Goal: Information Seeking & Learning: Learn about a topic

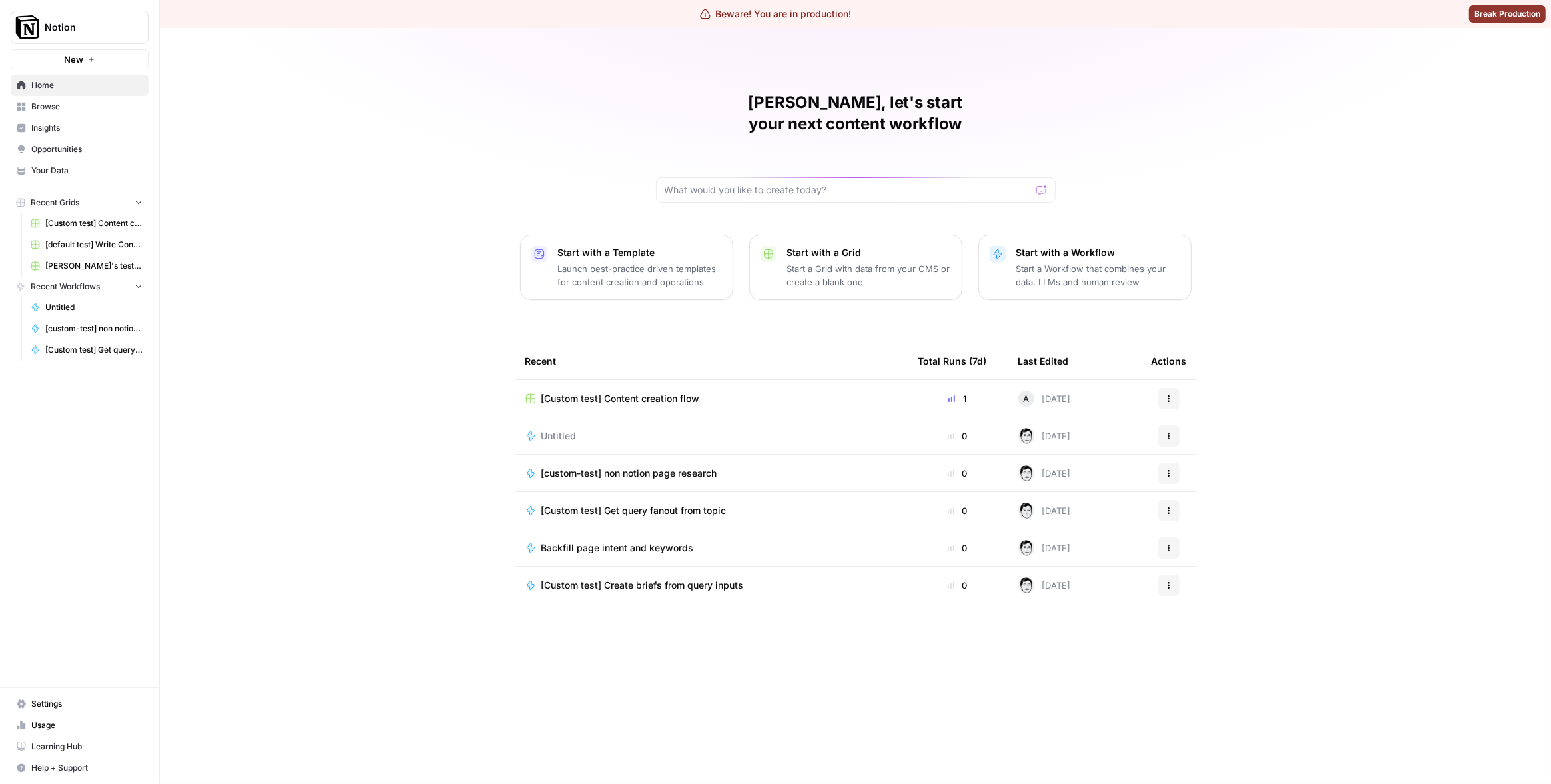
click at [92, 129] on span "Insights" at bounding box center [87, 128] width 112 height 12
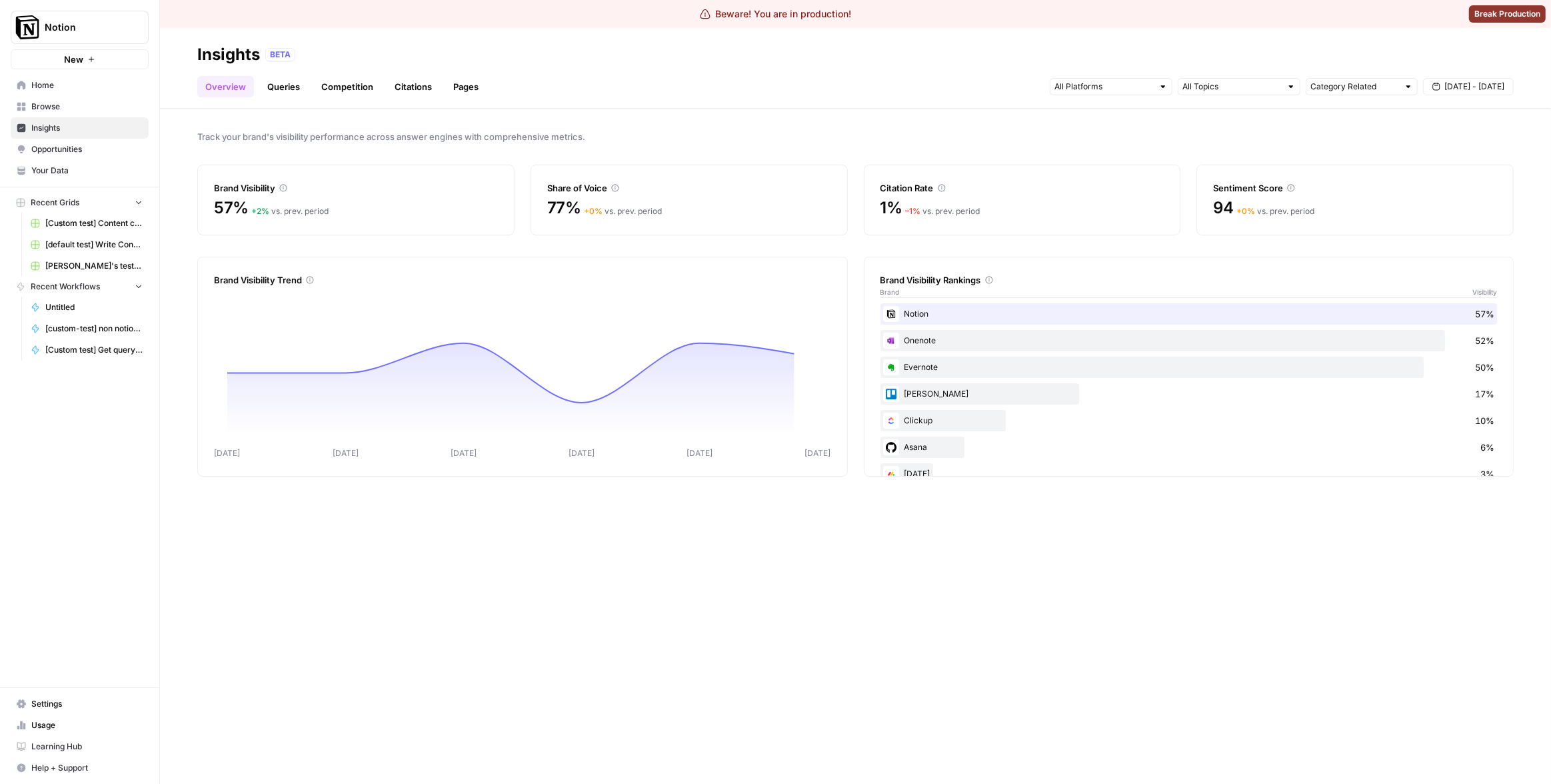
click at [284, 87] on link "Queries" at bounding box center [284, 87] width 49 height 21
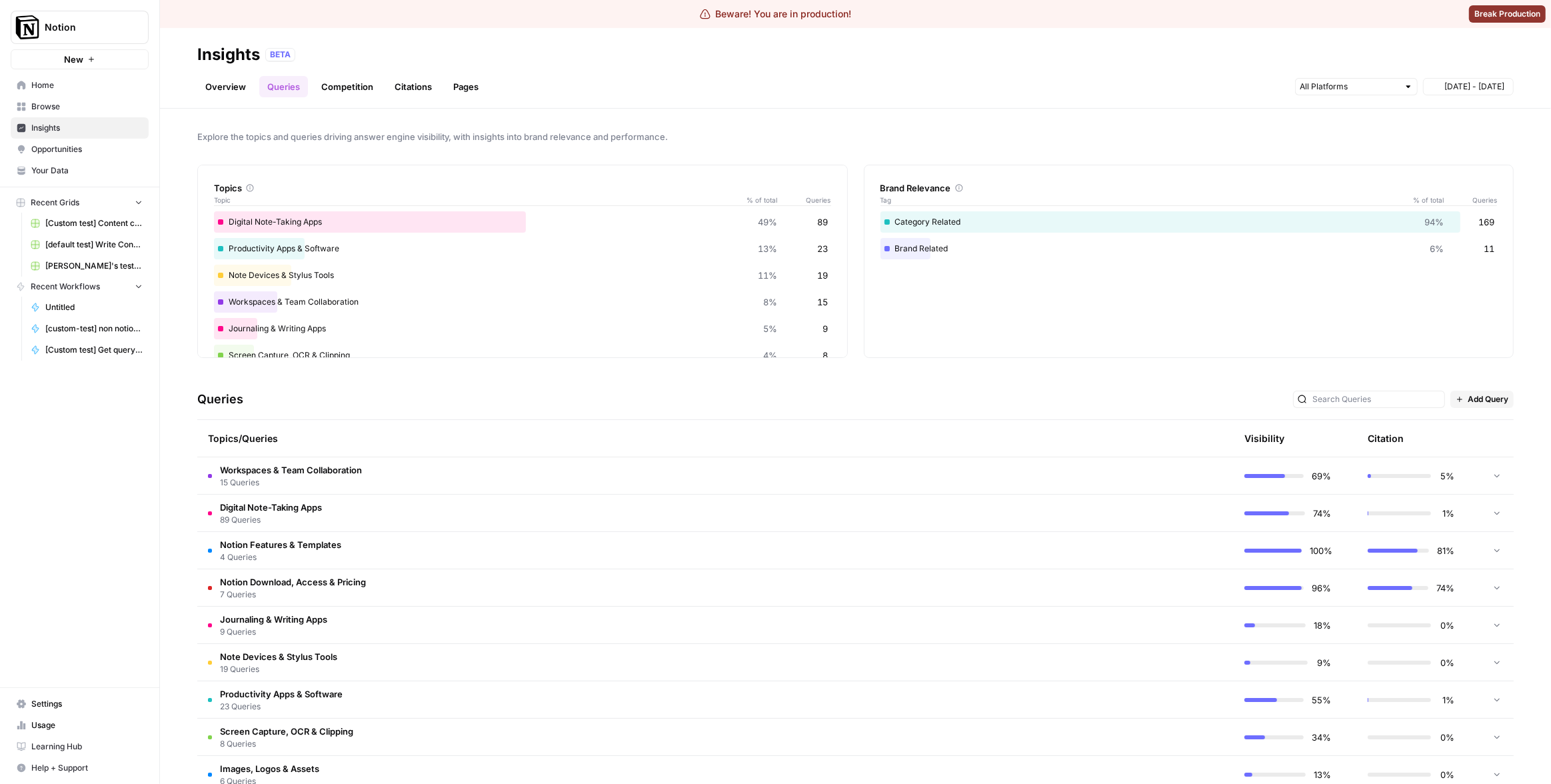
click at [402, 87] on link "Citations" at bounding box center [414, 87] width 53 height 21
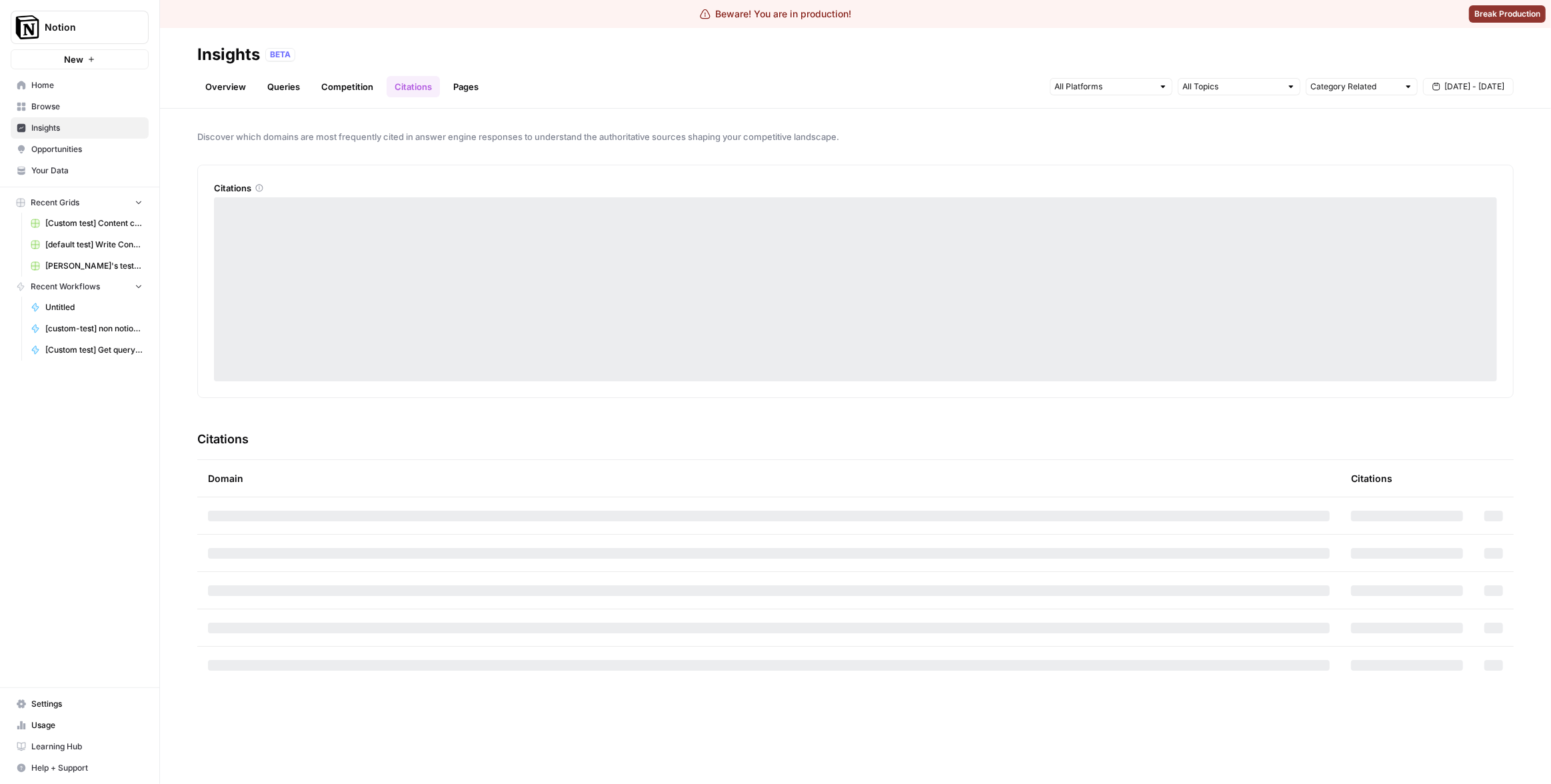
click at [1430, 95] on div "Category Related Sep 26 - Oct 2" at bounding box center [1282, 87] width 464 height 21
click at [1436, 90] on icon "button" at bounding box center [1436, 87] width 8 height 8
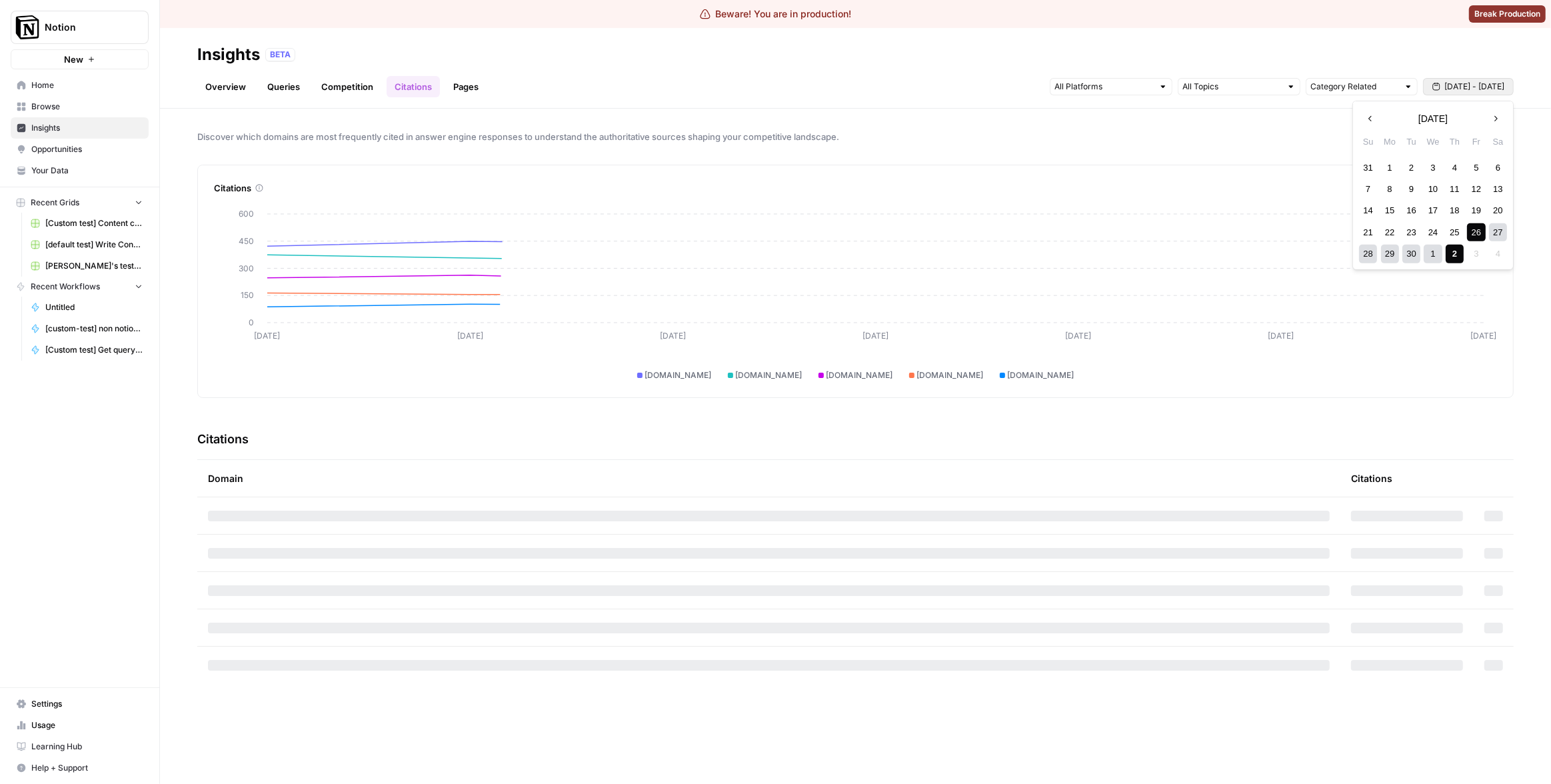
click at [1369, 120] on icon "button" at bounding box center [1370, 118] width 10 height 10
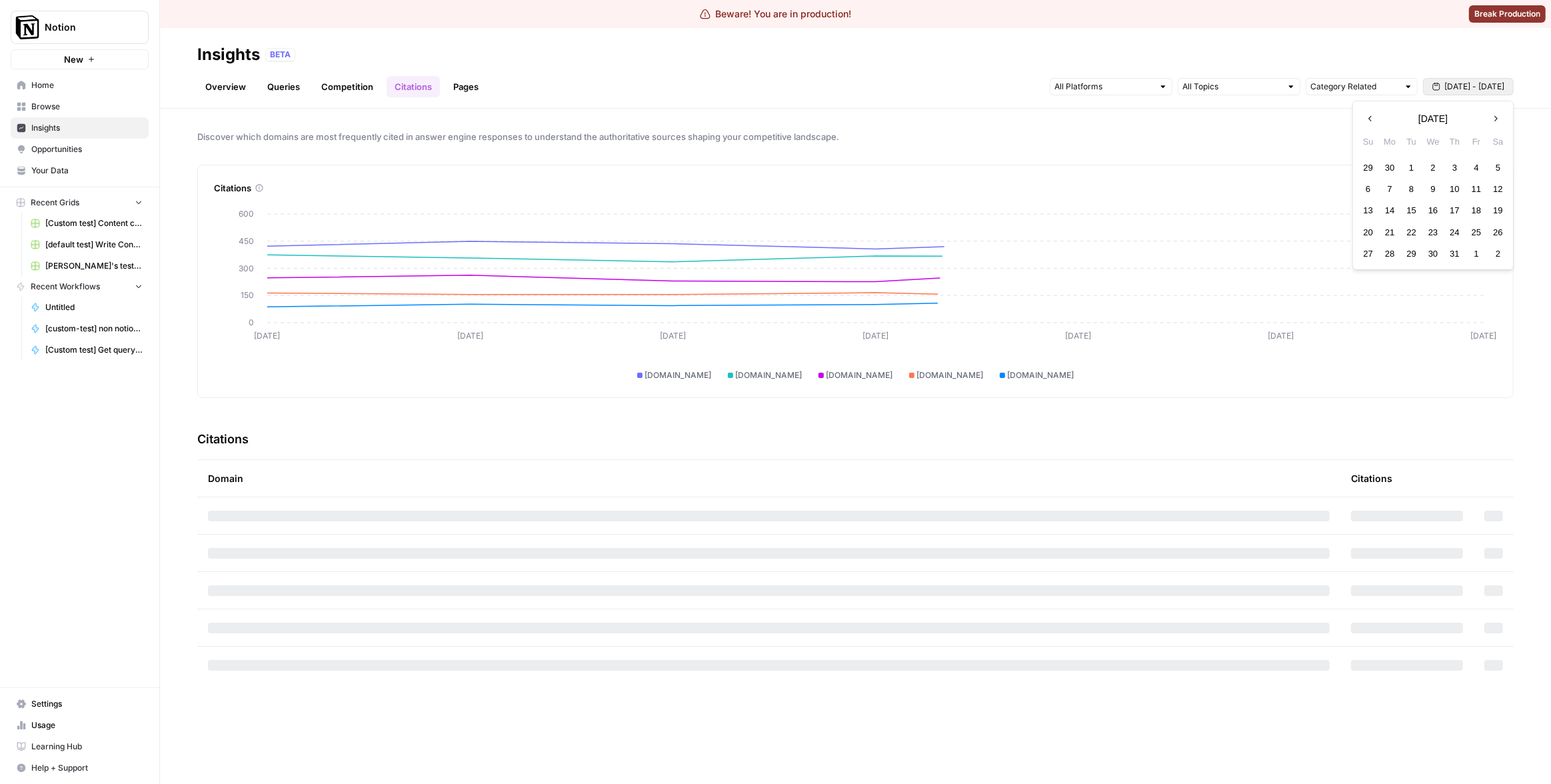
click at [1369, 120] on icon "button" at bounding box center [1370, 118] width 10 height 10
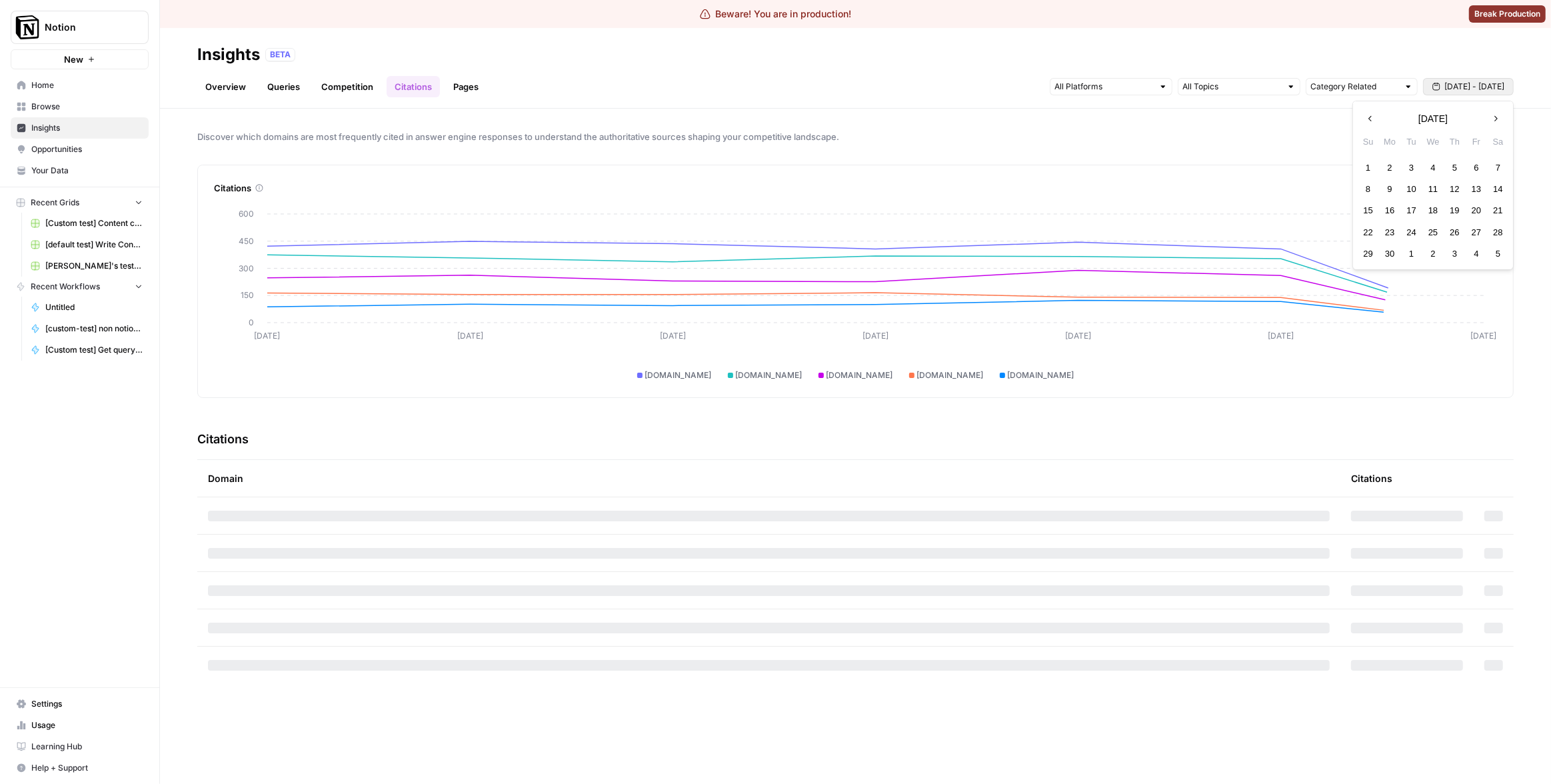
click at [1369, 120] on icon "button" at bounding box center [1370, 118] width 10 height 10
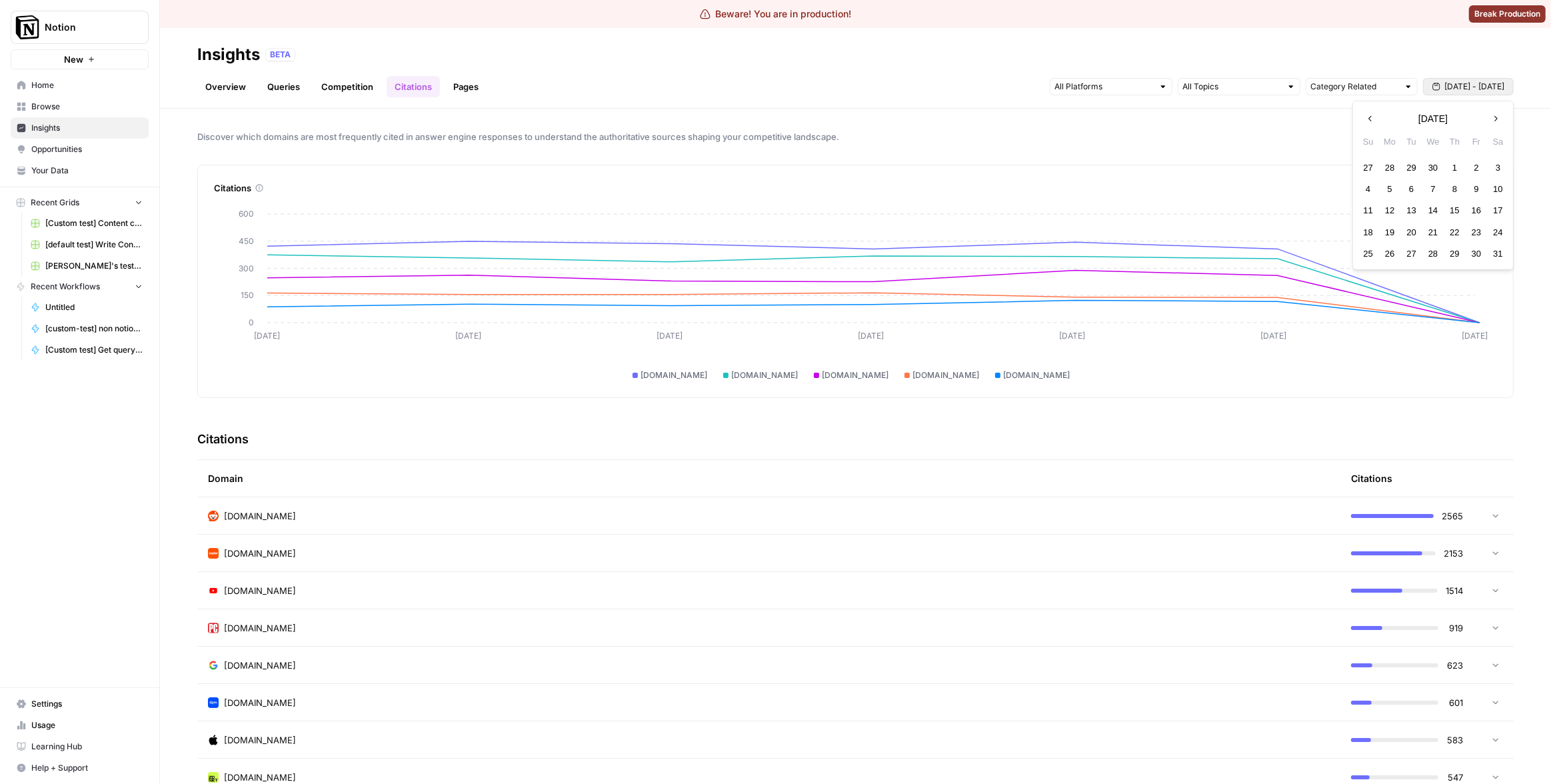
click at [1369, 120] on icon "button" at bounding box center [1370, 118] width 10 height 10
click at [1492, 121] on icon "button" at bounding box center [1496, 118] width 10 height 10
click at [1415, 172] on div "25" at bounding box center [1412, 166] width 18 height 18
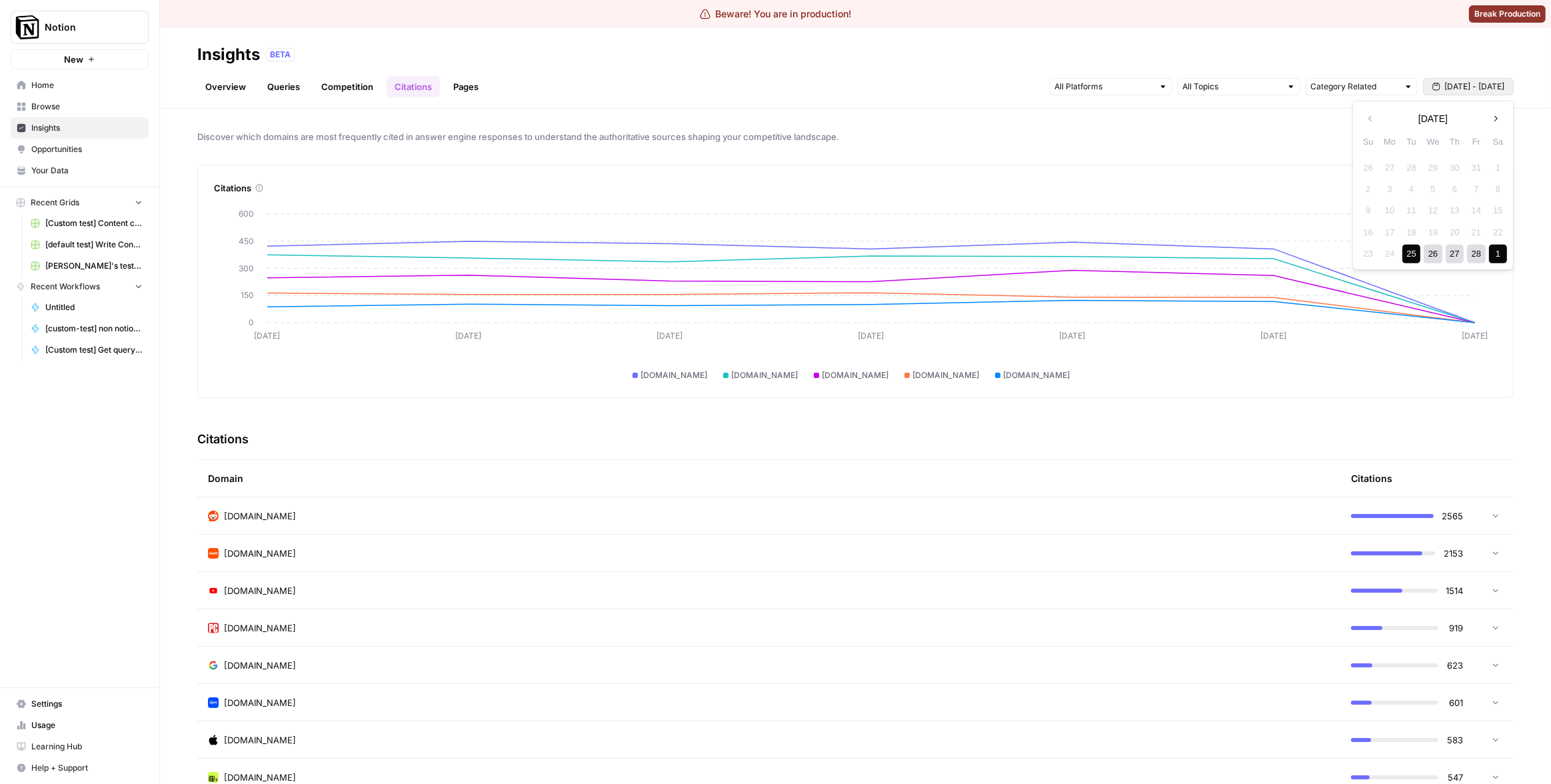
click at [1492, 260] on div "1" at bounding box center [1498, 253] width 18 height 18
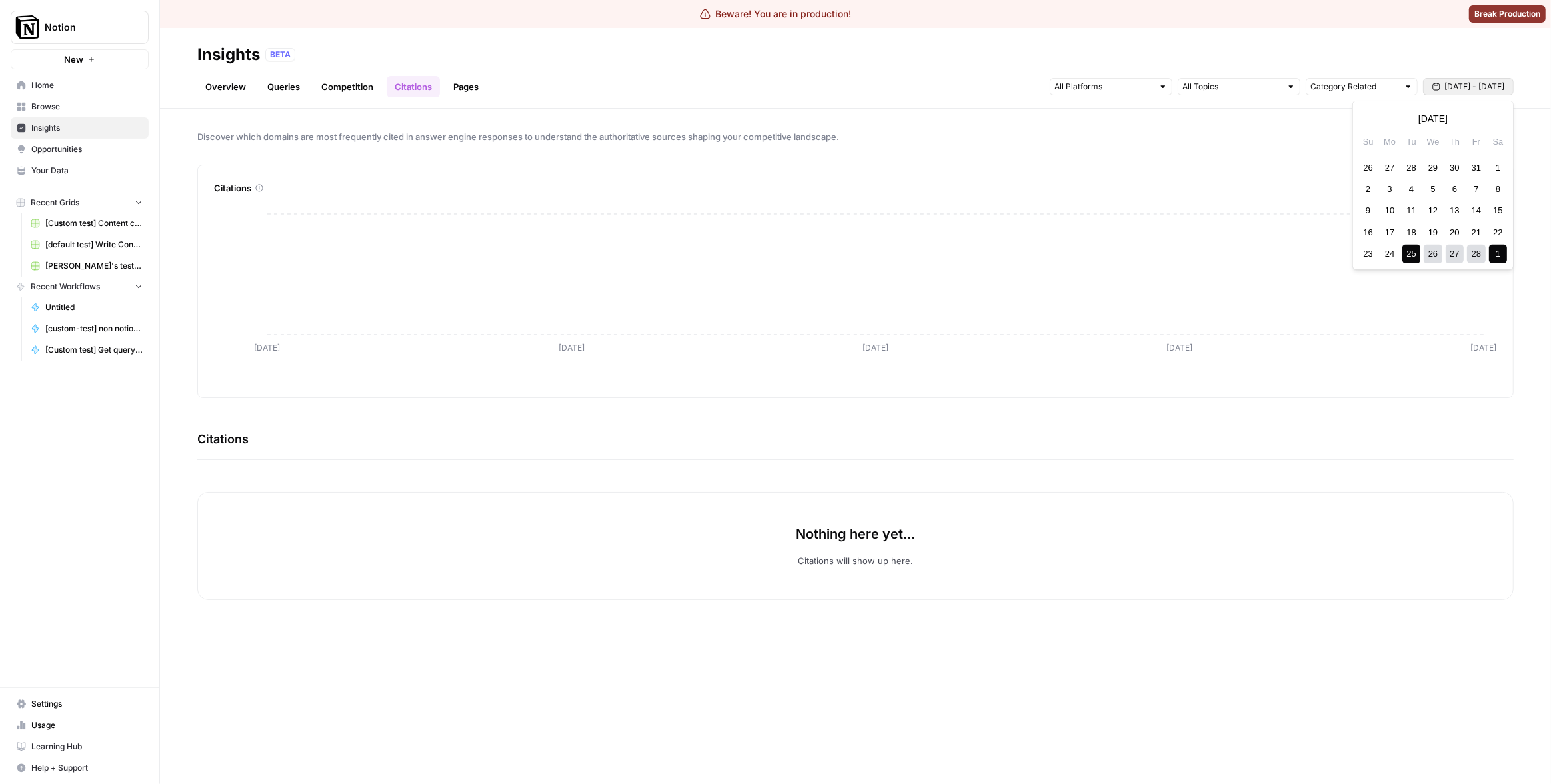
click at [1452, 94] on button "Feb 25 - Mar 1" at bounding box center [1468, 87] width 91 height 17
click at [1490, 118] on button "Next month" at bounding box center [1496, 118] width 24 height 24
click at [1433, 219] on div "12" at bounding box center [1434, 210] width 18 height 18
click at [1453, 253] on div "27" at bounding box center [1455, 253] width 18 height 18
click at [1489, 85] on span "Mar 12 - Mar 27" at bounding box center [1475, 86] width 60 height 12
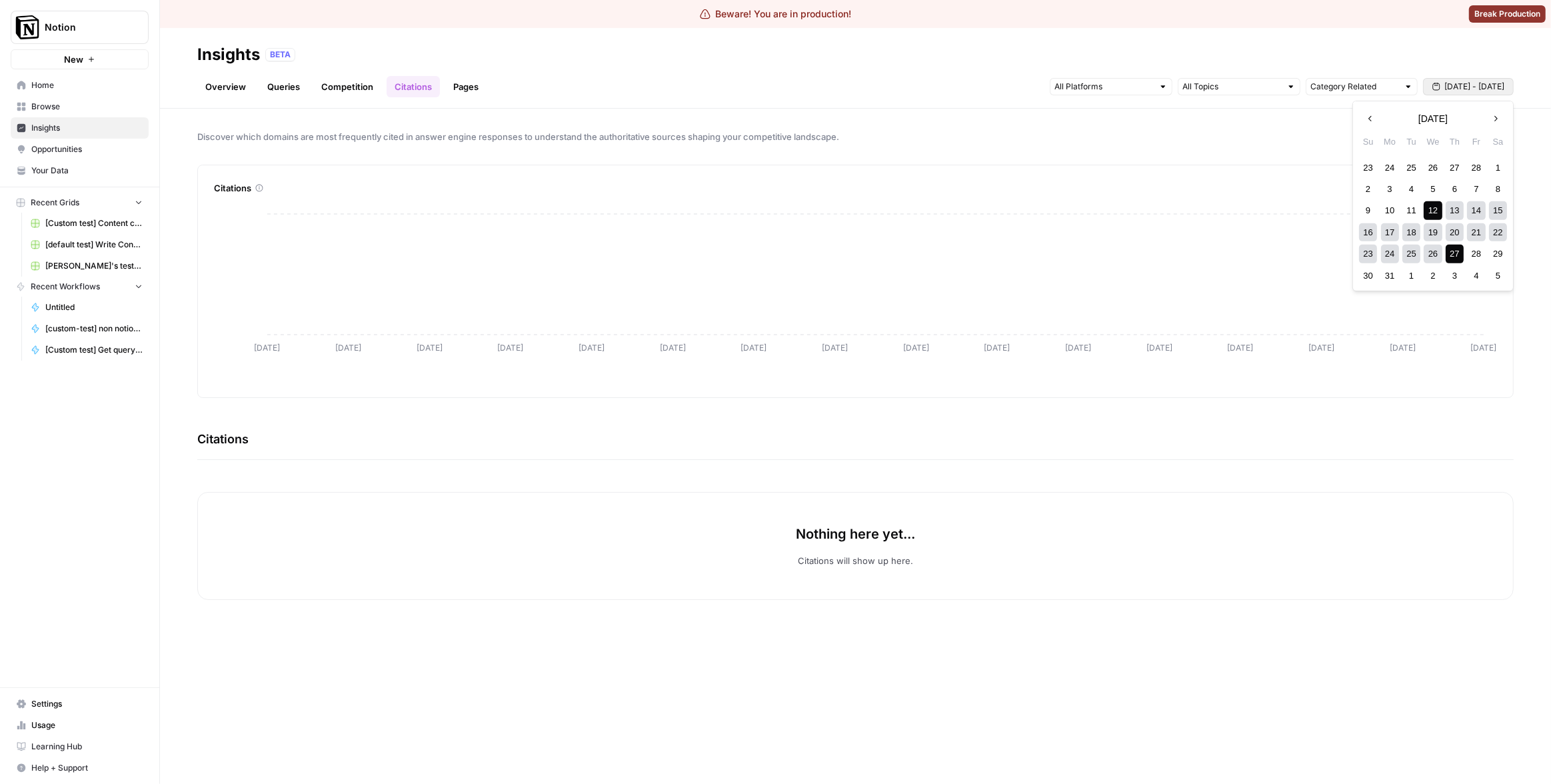
click at [1490, 129] on button "Next month" at bounding box center [1496, 118] width 24 height 24
click at [1495, 120] on icon "button" at bounding box center [1496, 118] width 10 height 10
click at [1436, 207] on div "14" at bounding box center [1434, 210] width 18 height 18
click at [1452, 241] on div "22" at bounding box center [1455, 232] width 18 height 18
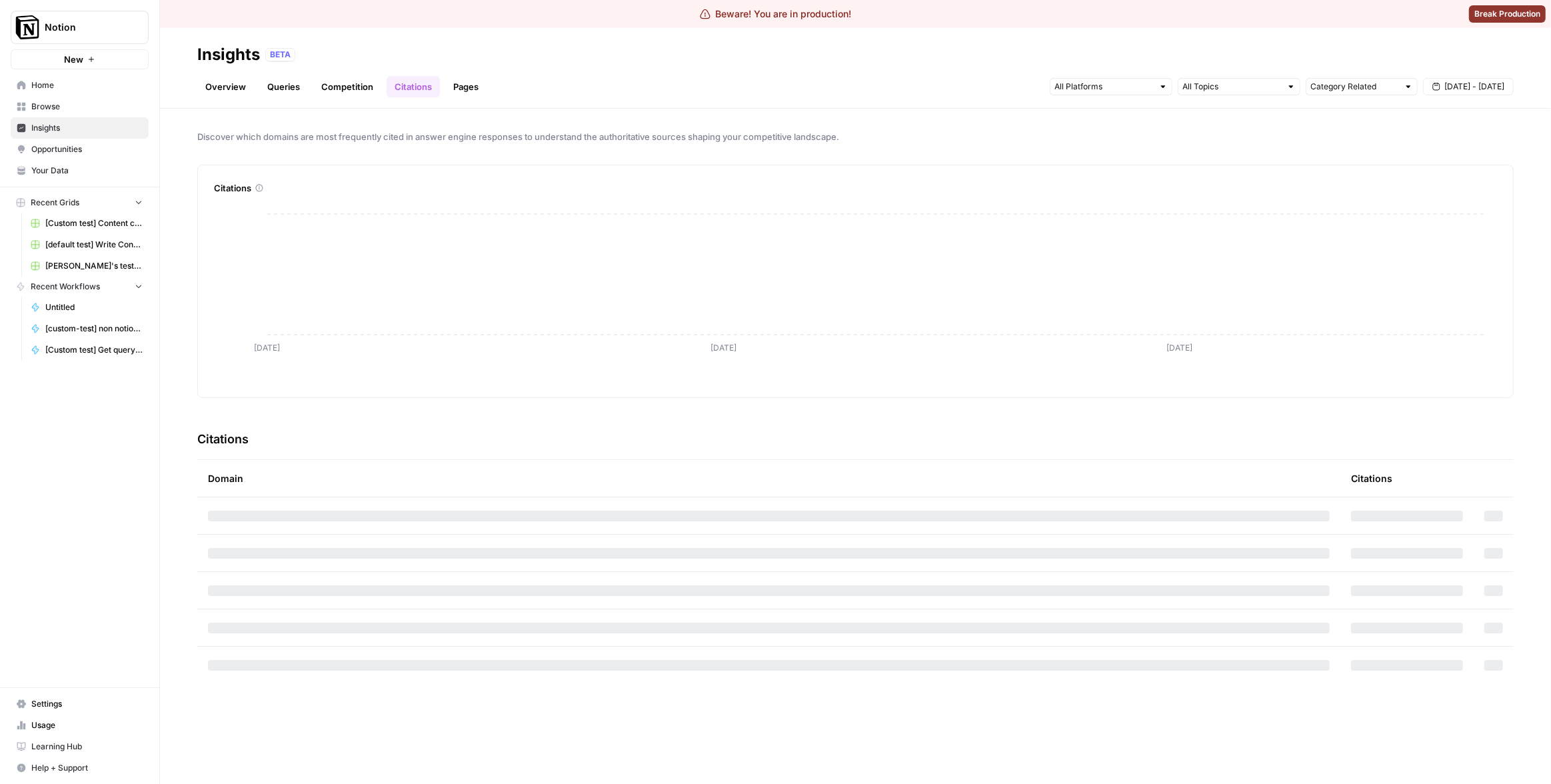
click at [1498, 86] on span "May 14 - May 22" at bounding box center [1475, 86] width 60 height 12
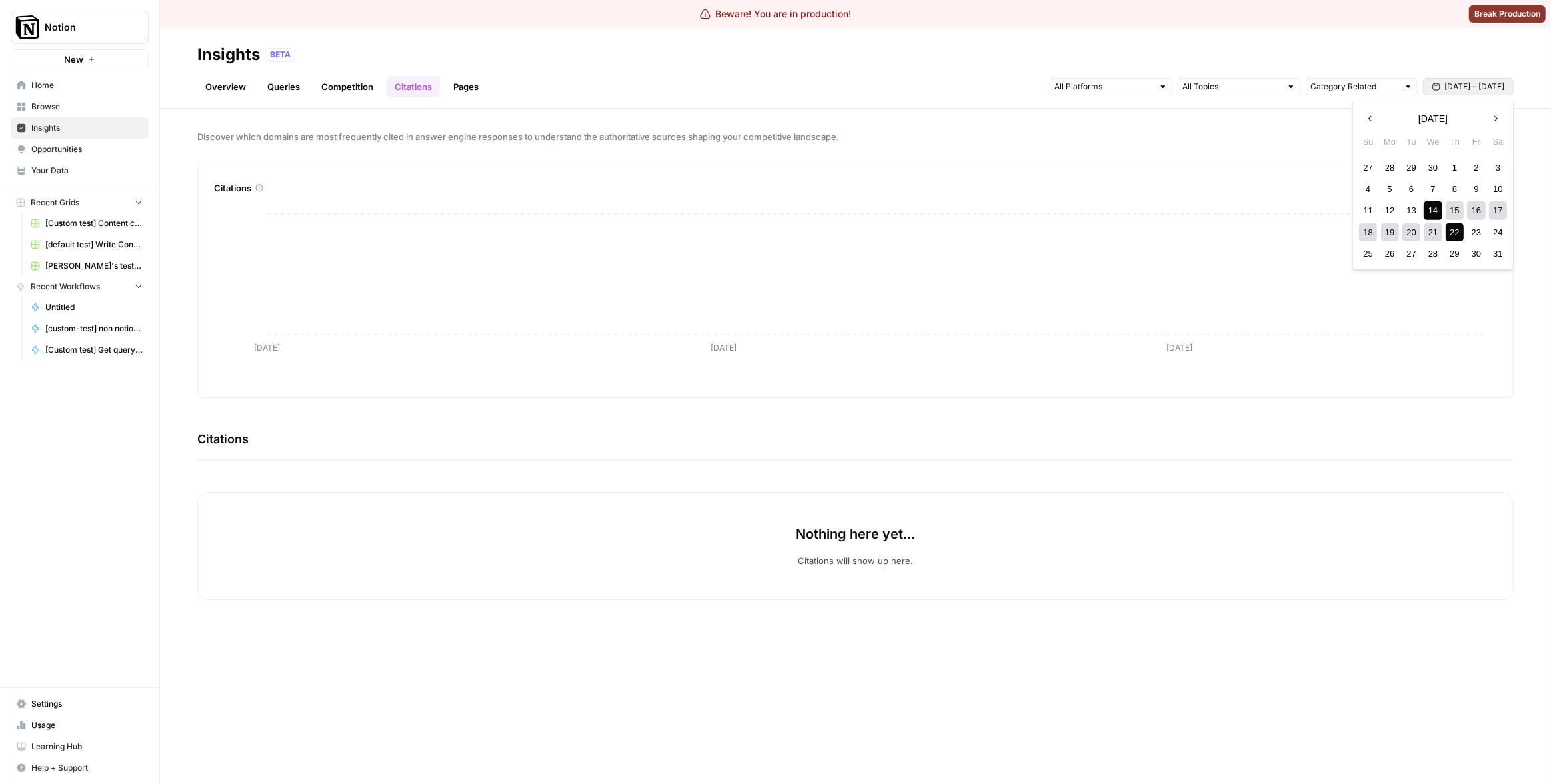
click at [1494, 113] on button "Next month" at bounding box center [1496, 118] width 24 height 24
click at [1455, 211] on div "19" at bounding box center [1455, 210] width 18 height 18
click at [1453, 235] on div "26" at bounding box center [1455, 232] width 18 height 18
click at [1498, 88] on span "Jun 19 - Jun 26" at bounding box center [1475, 86] width 60 height 12
click at [1498, 129] on button "Next month" at bounding box center [1496, 118] width 24 height 24
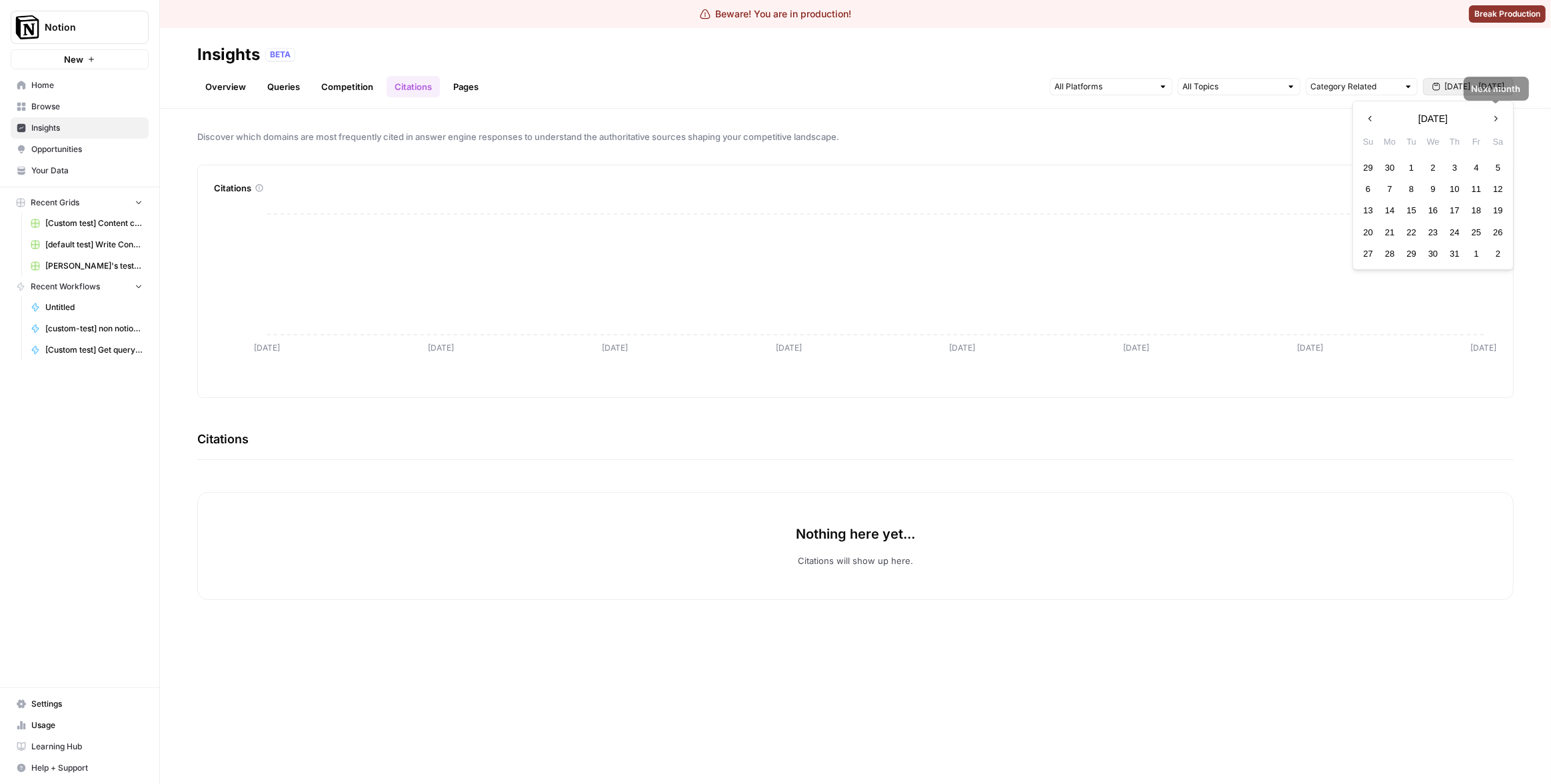
click at [1464, 207] on div "13 14 15 16 17 18 19" at bounding box center [1433, 210] width 151 height 21
click at [1459, 213] on div "17" at bounding box center [1455, 210] width 18 height 18
click at [1452, 242] on div "20 21 22 23 24 25 26" at bounding box center [1433, 232] width 151 height 21
click at [1445, 256] on div "27 28 29 30 31 1 2" at bounding box center [1433, 254] width 151 height 21
click at [1453, 253] on div "31" at bounding box center [1455, 253] width 18 height 18
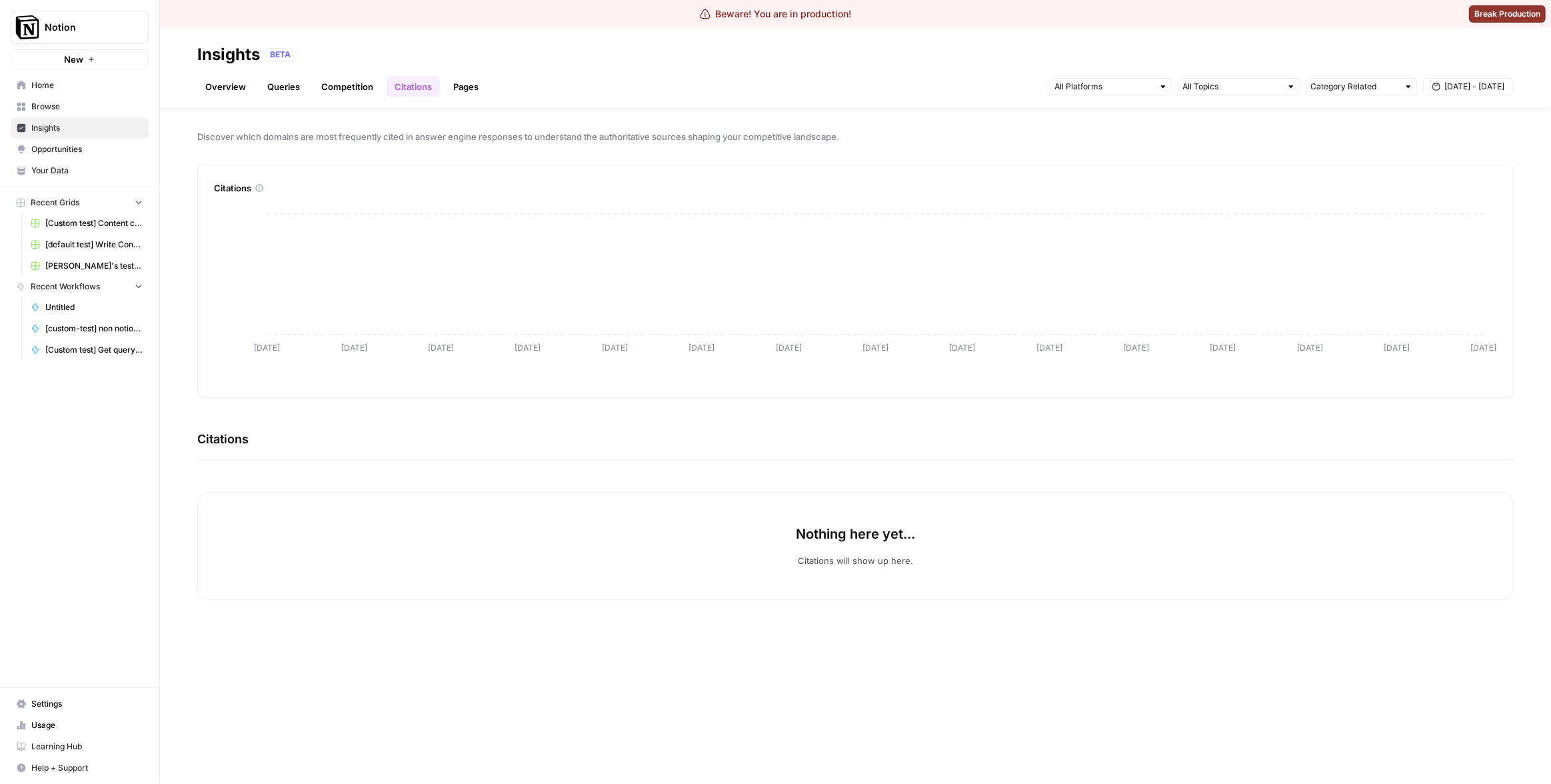
click at [1458, 87] on span "Jul 17 - Jul 31" at bounding box center [1475, 86] width 60 height 12
click at [1491, 119] on icon "button" at bounding box center [1496, 118] width 10 height 10
click at [1441, 64] on div "Insights BETA" at bounding box center [856, 54] width 1317 height 21
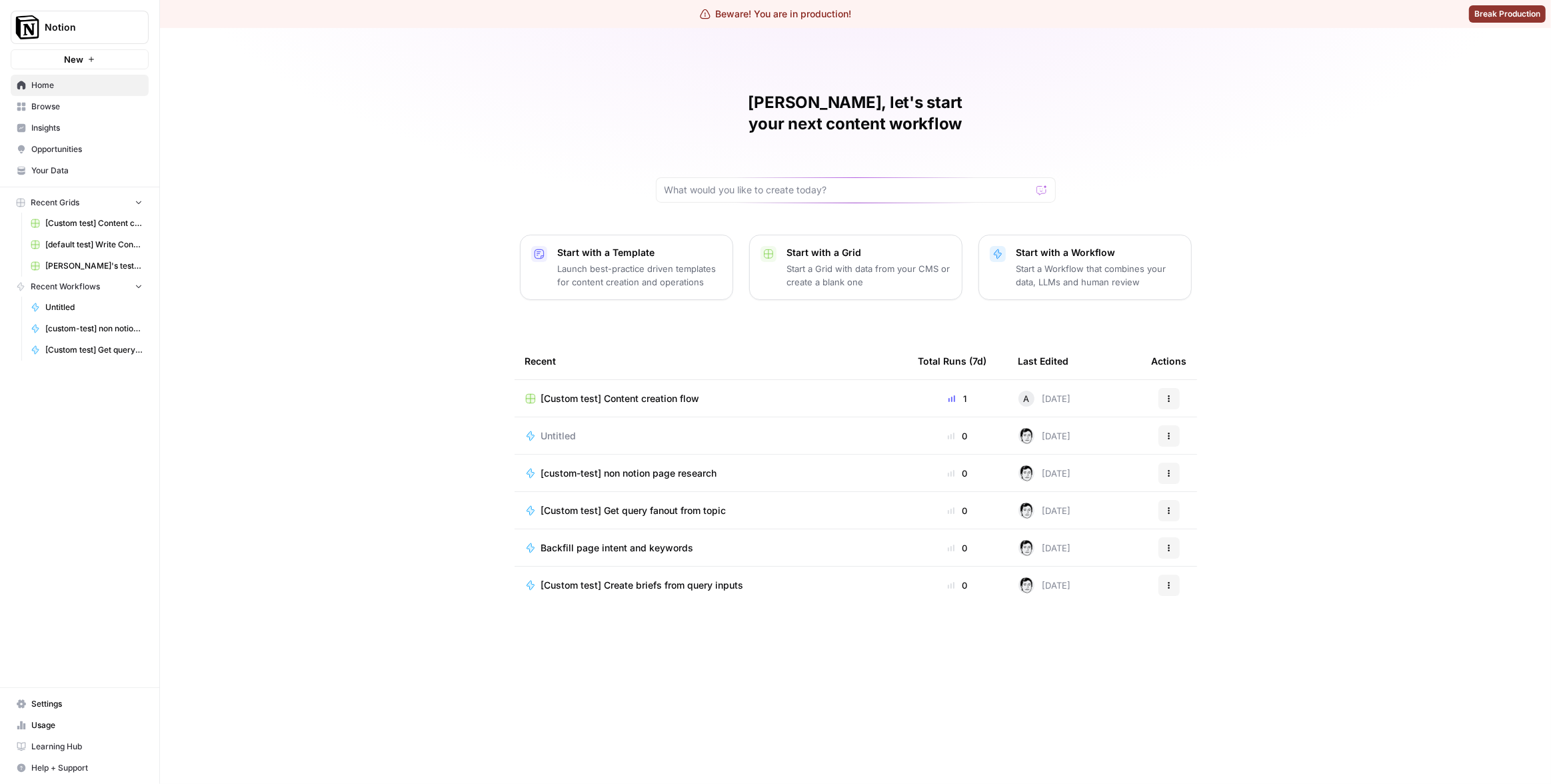
click at [96, 123] on span "Insights" at bounding box center [87, 128] width 112 height 12
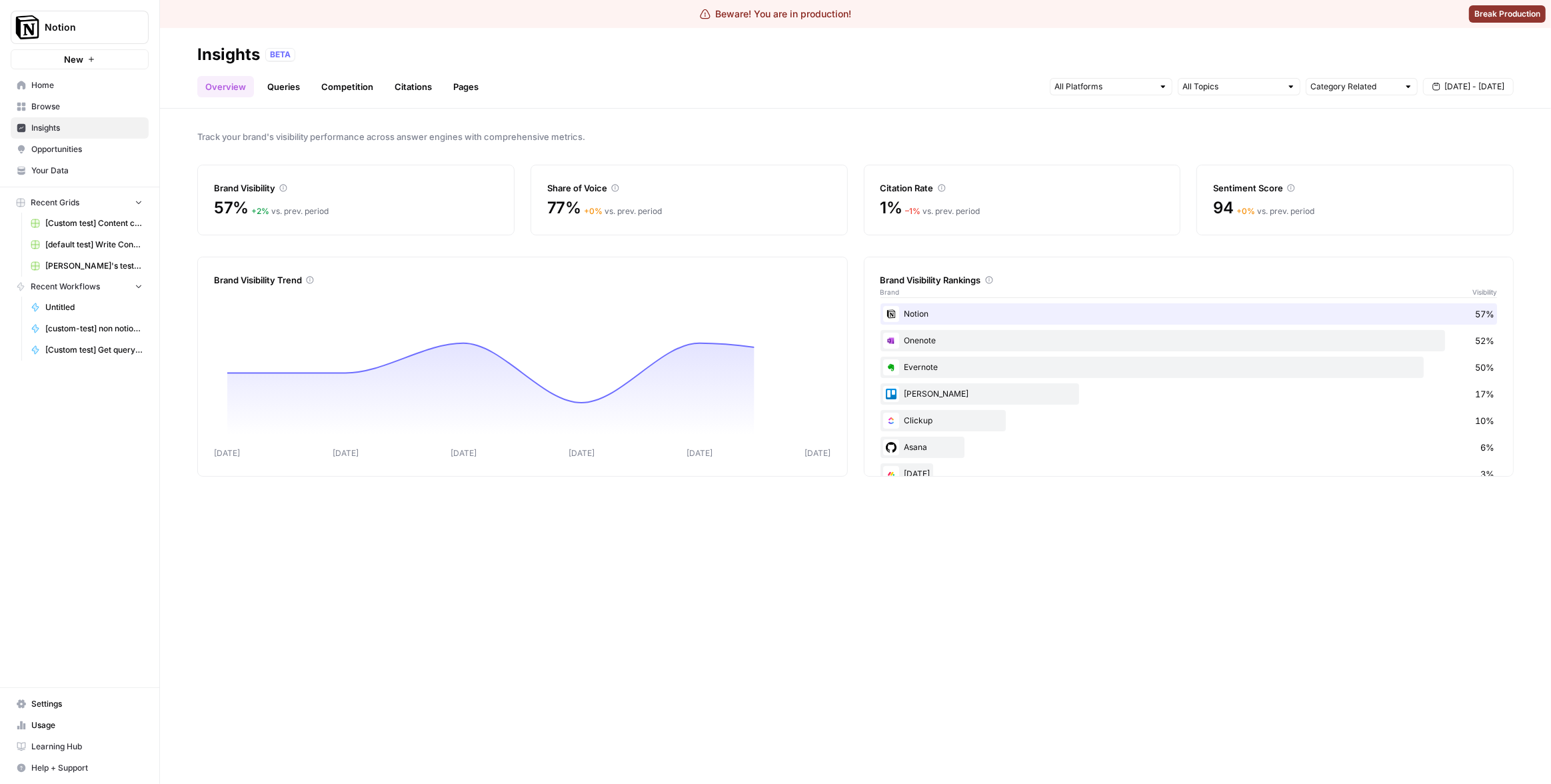
click at [289, 87] on link "Queries" at bounding box center [284, 87] width 49 height 21
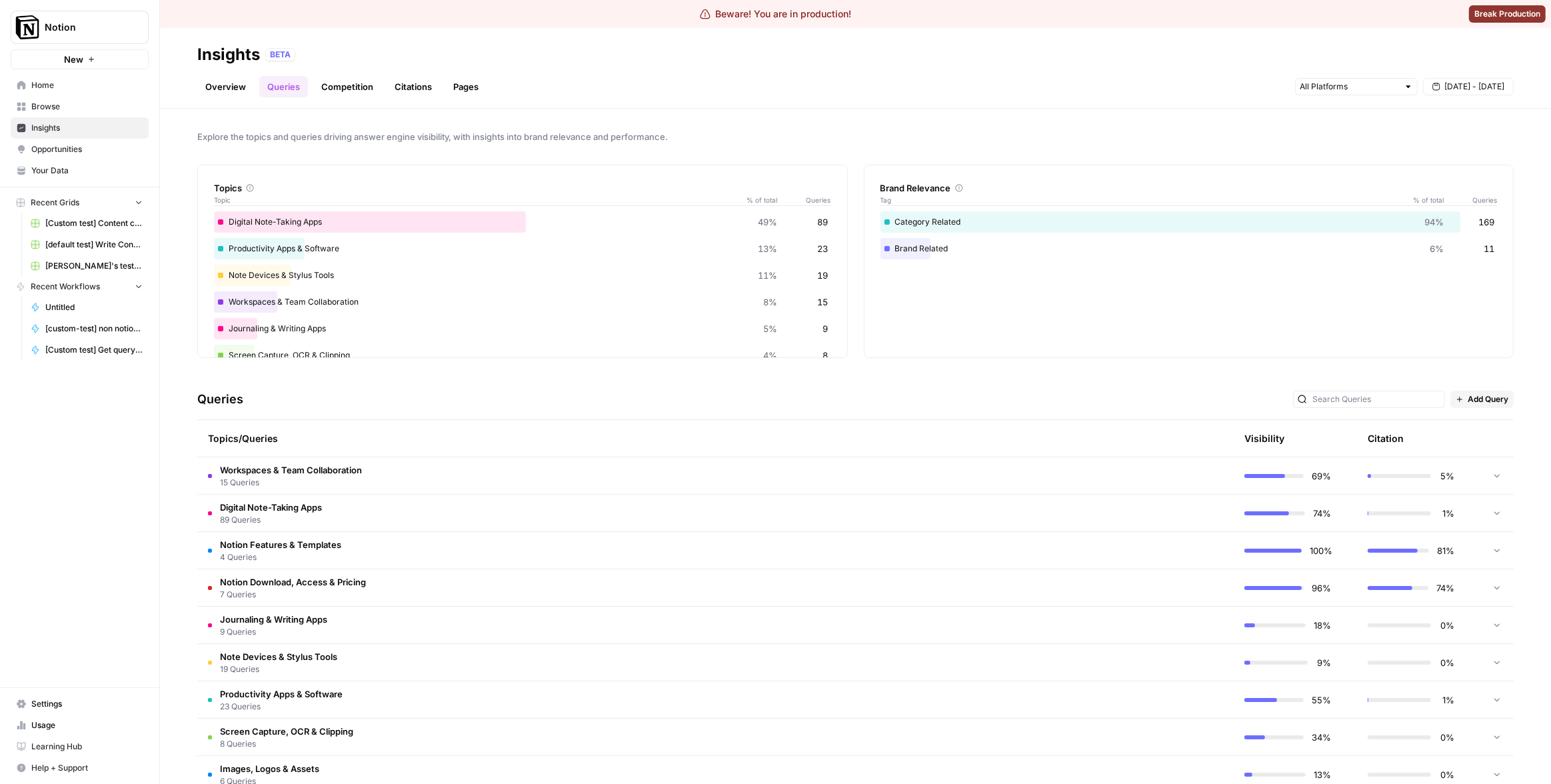
click at [83, 37] on button "Notion" at bounding box center [79, 27] width 138 height 33
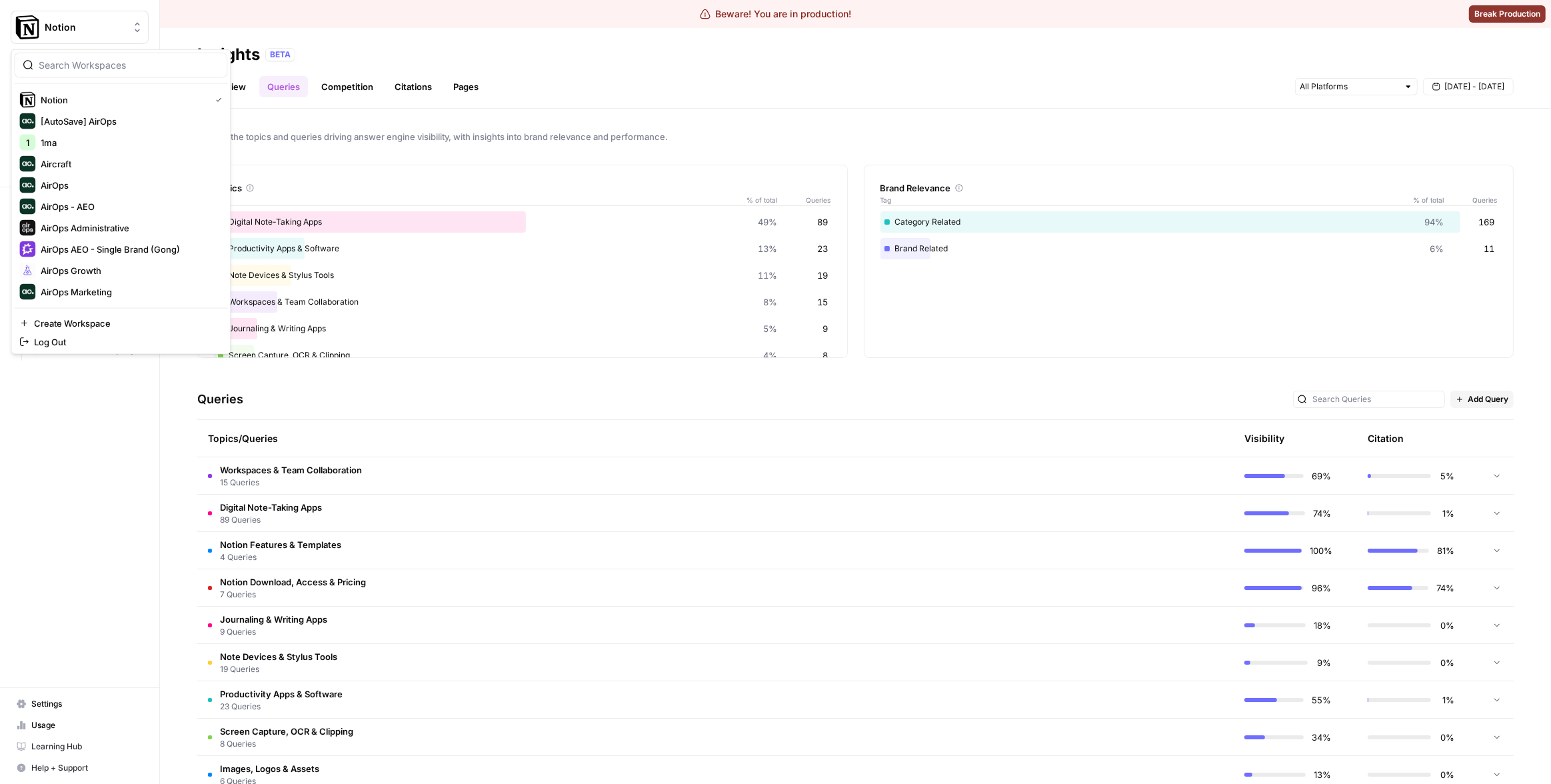
scroll to position [277, 0]
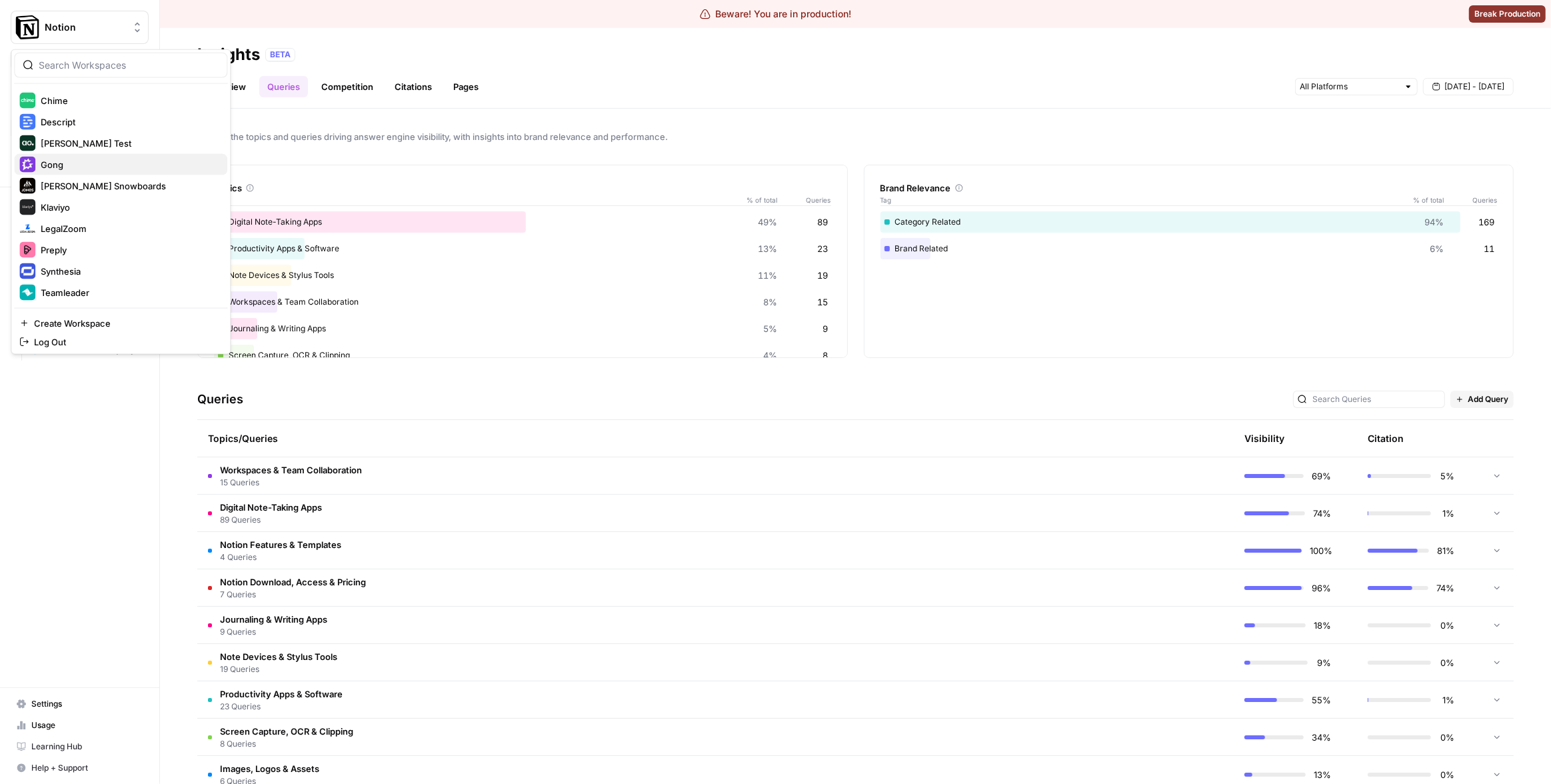
click at [73, 169] on span "Gong" at bounding box center [129, 164] width 176 height 13
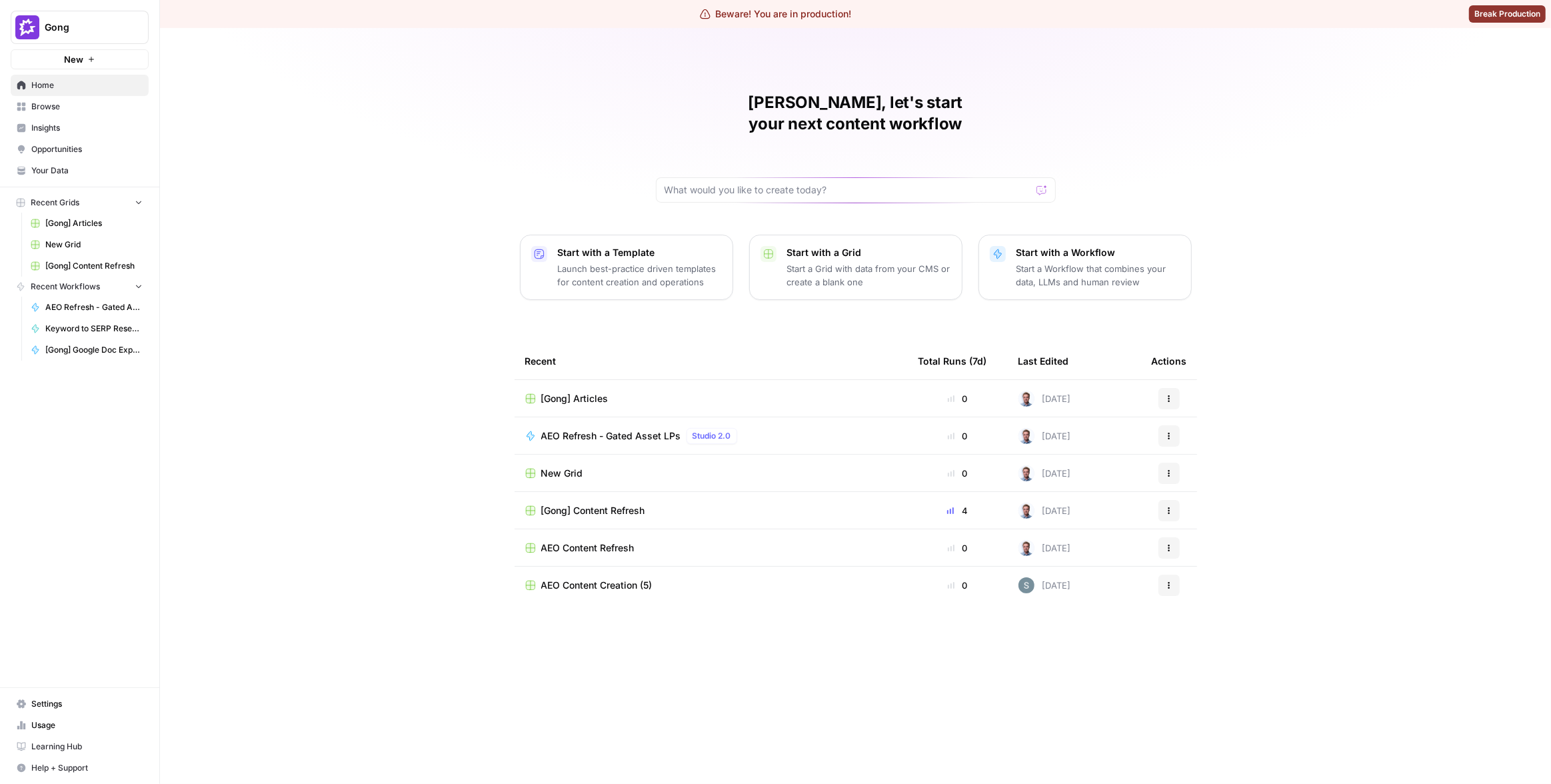
click at [86, 122] on span "Insights" at bounding box center [87, 128] width 112 height 12
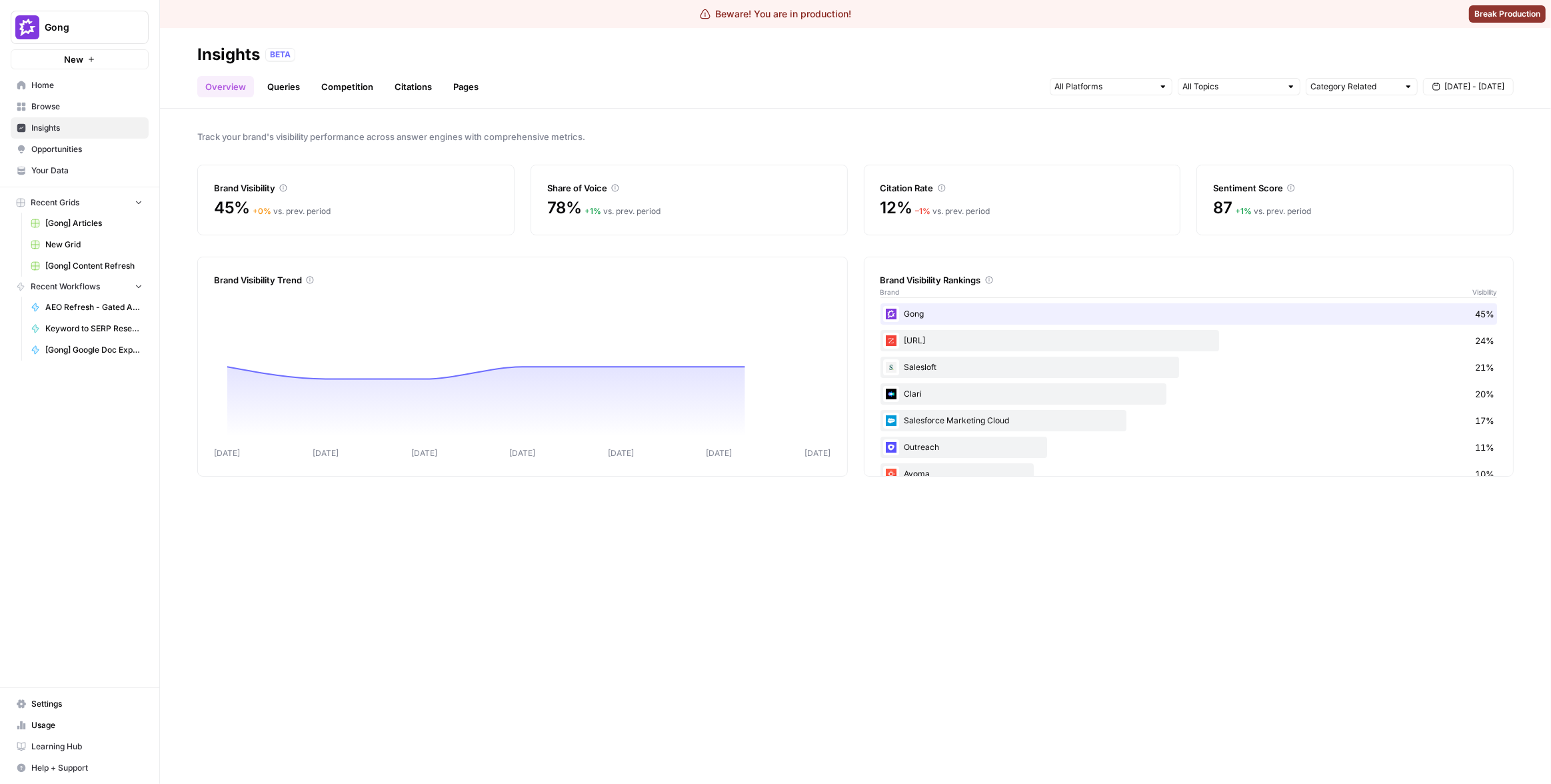
click at [286, 90] on link "Queries" at bounding box center [284, 87] width 49 height 21
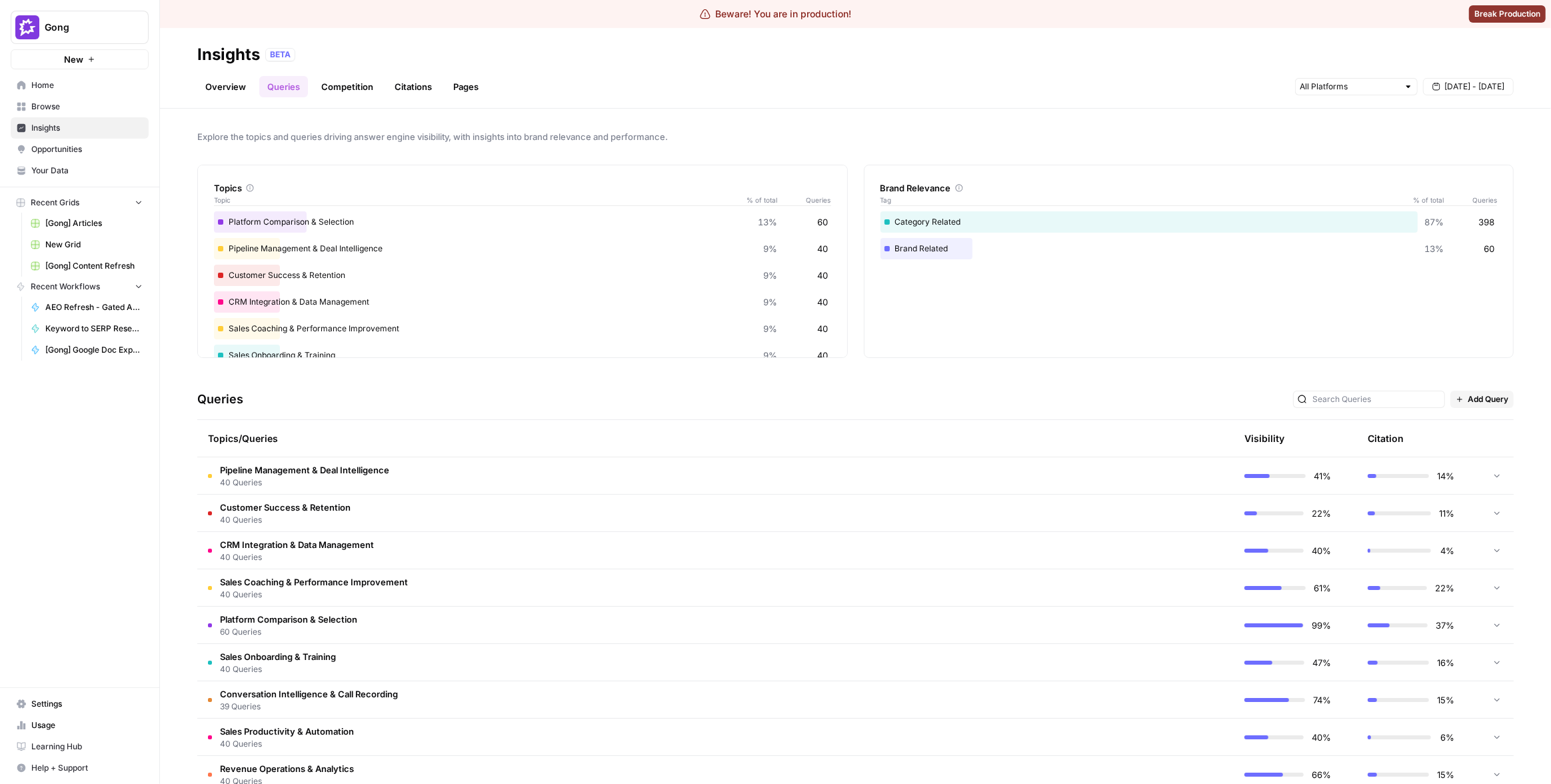
click at [800, 476] on td "Pipeline Management & Deal Intelligence 40 Queries" at bounding box center [652, 476] width 910 height 36
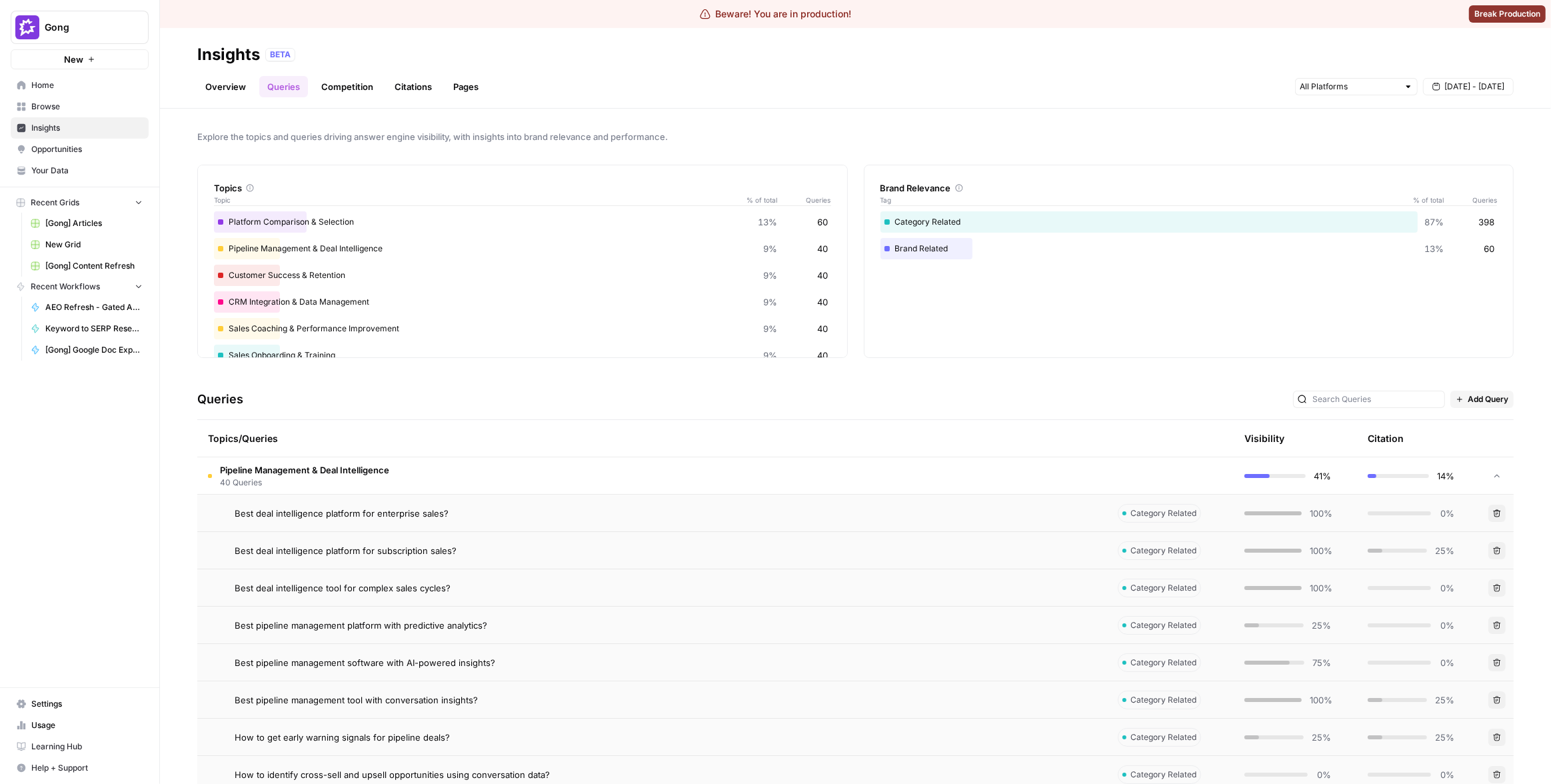
click at [800, 476] on td "Pipeline Management & Deal Intelligence 40 Queries" at bounding box center [652, 476] width 910 height 36
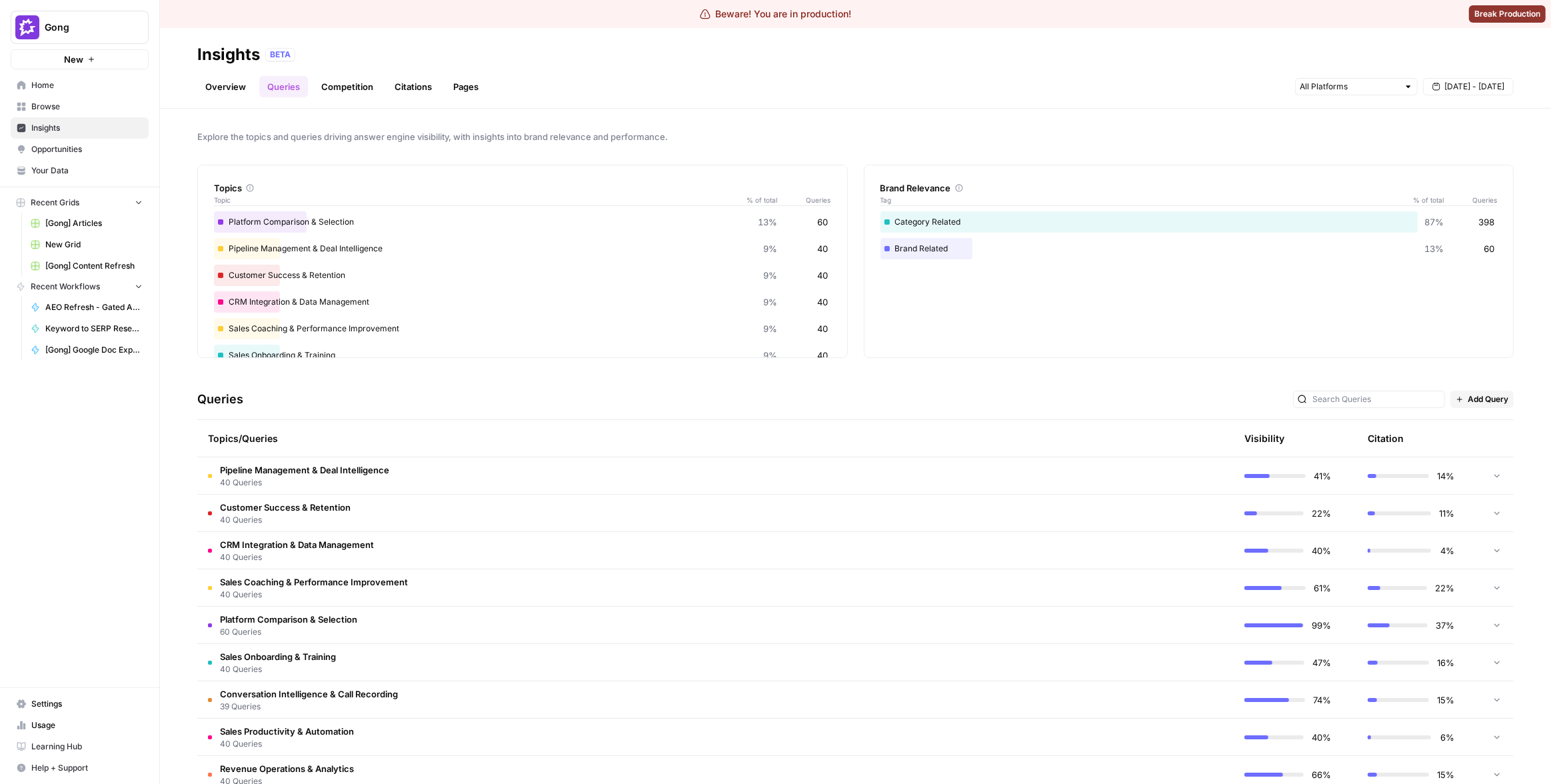
click at [823, 474] on td "Pipeline Management & Deal Intelligence 40 Queries" at bounding box center [652, 476] width 910 height 36
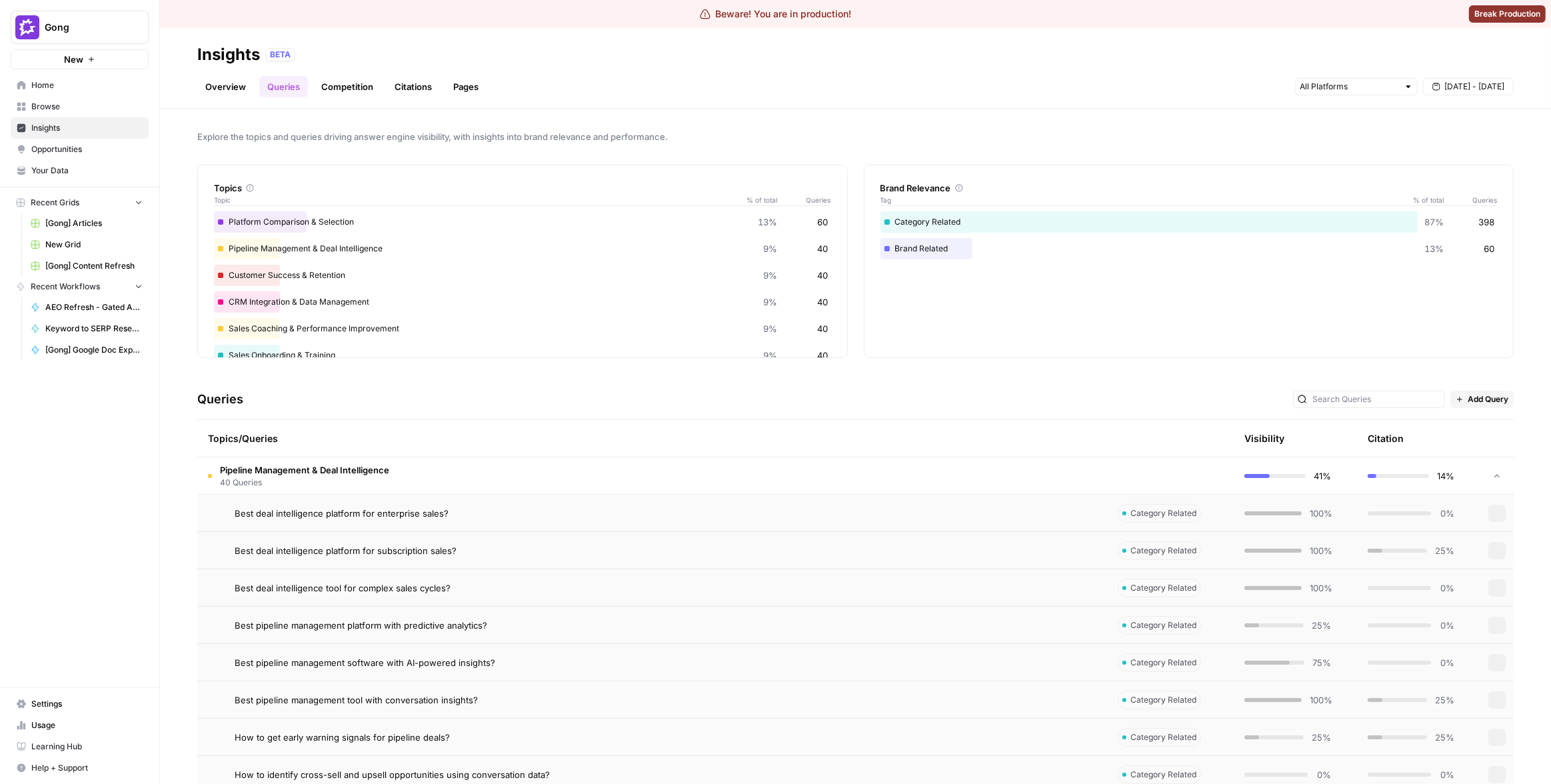
click at [823, 474] on td "Pipeline Management & Deal Intelligence 40 Queries" at bounding box center [652, 476] width 910 height 36
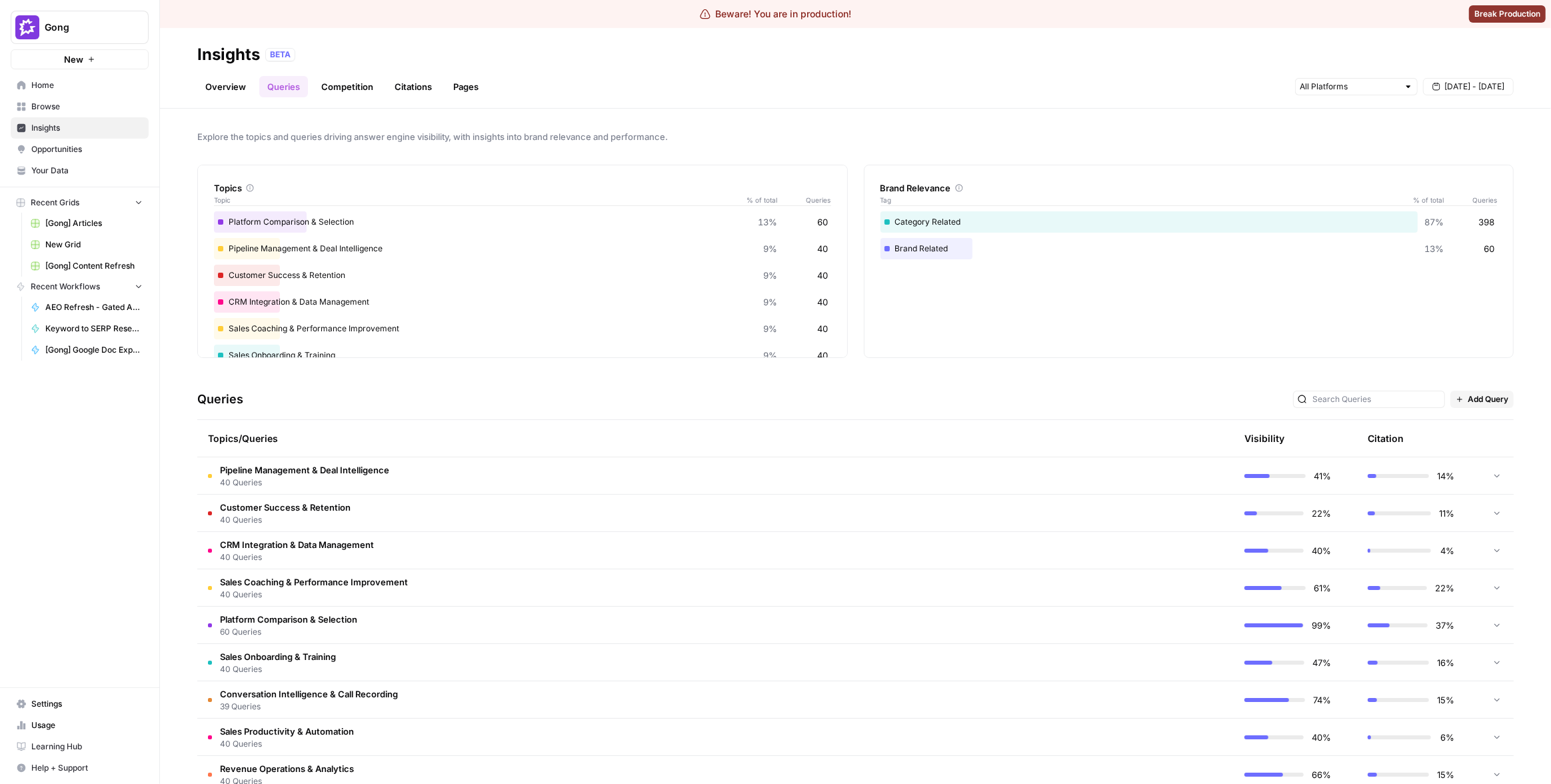
click at [868, 388] on div "Queries Add Query" at bounding box center [856, 399] width 1317 height 41
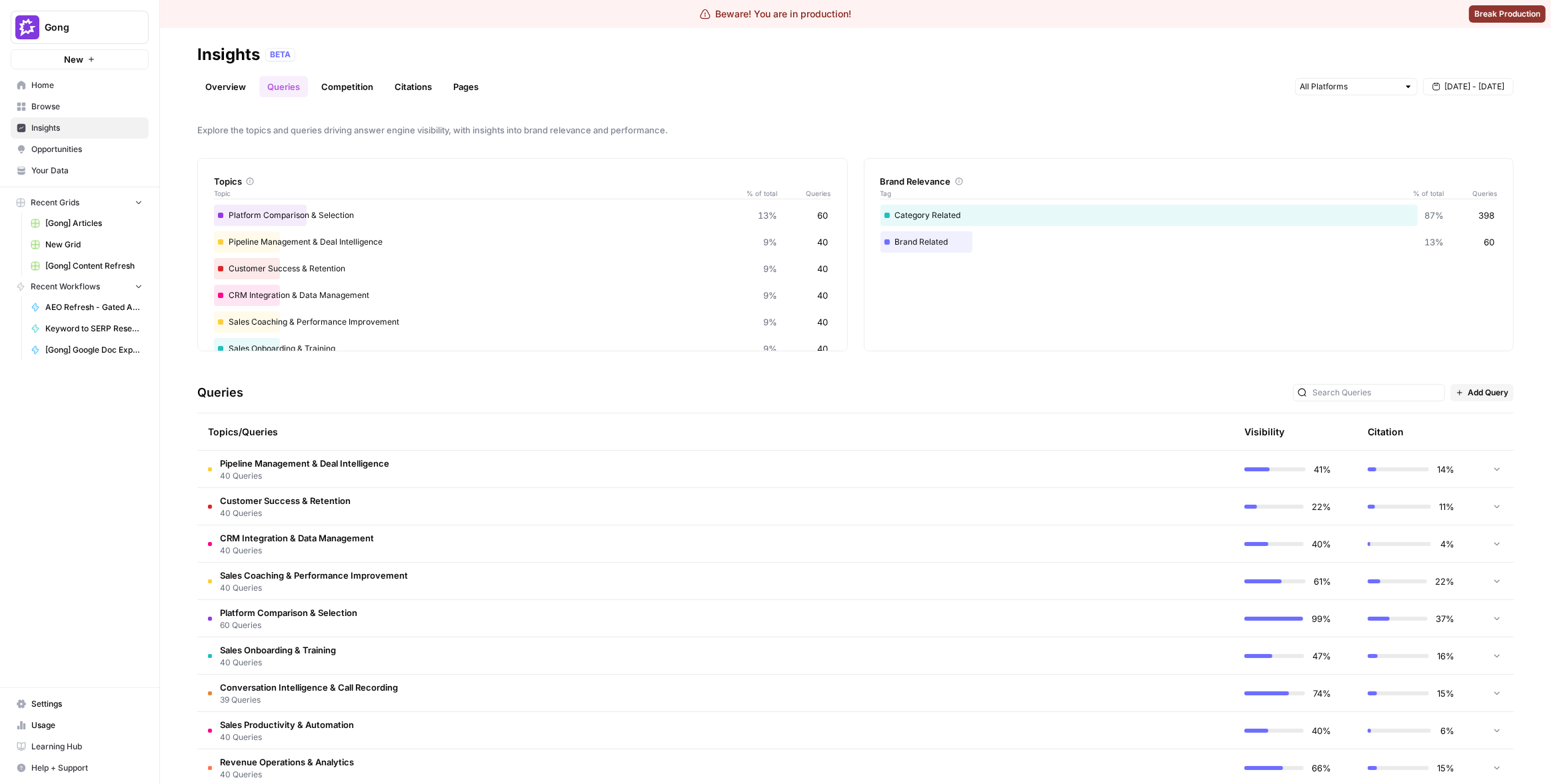
scroll to position [14, 0]
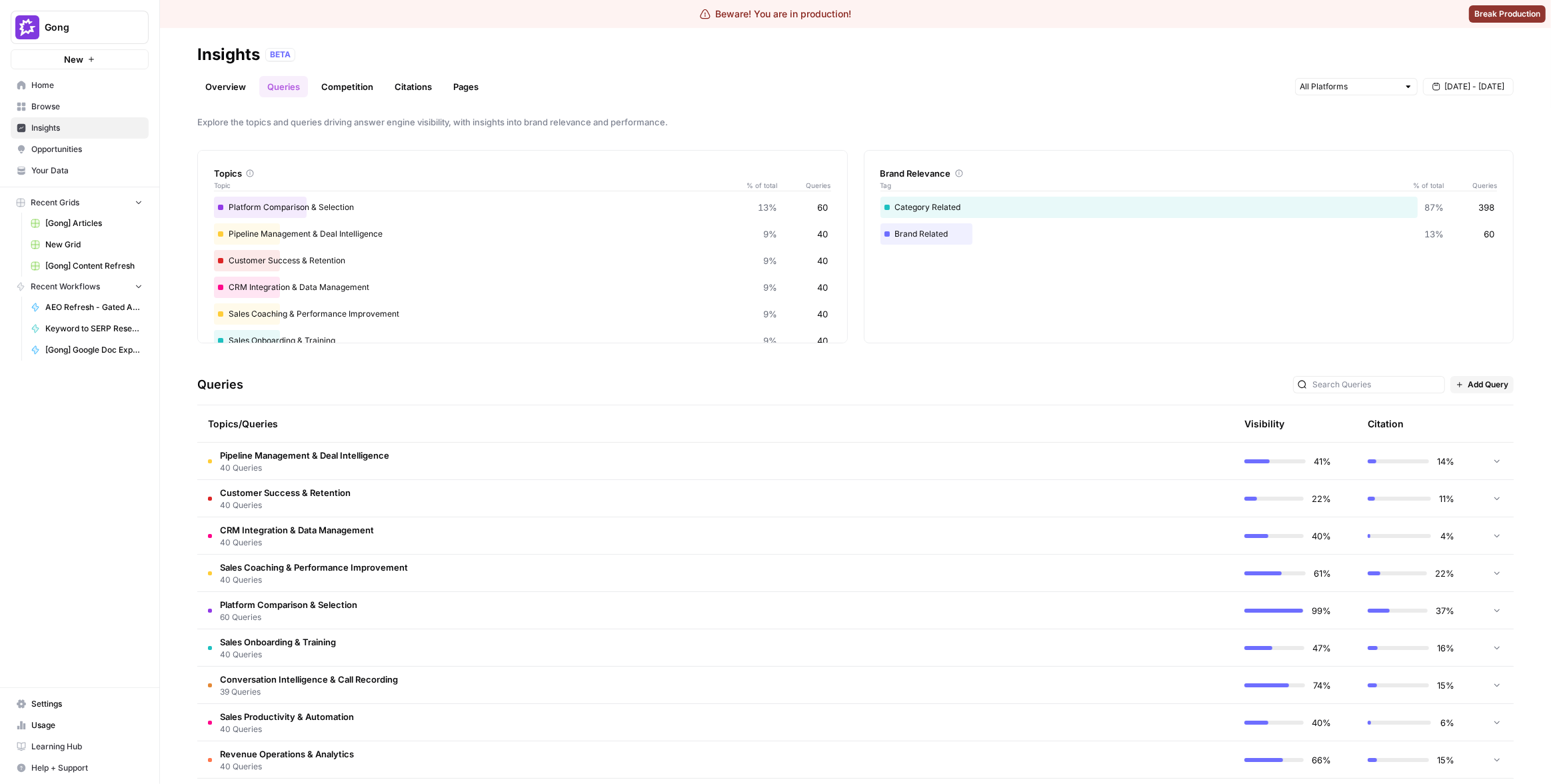
click at [1066, 463] on td "Pipeline Management & Deal Intelligence 40 Queries" at bounding box center [652, 460] width 910 height 36
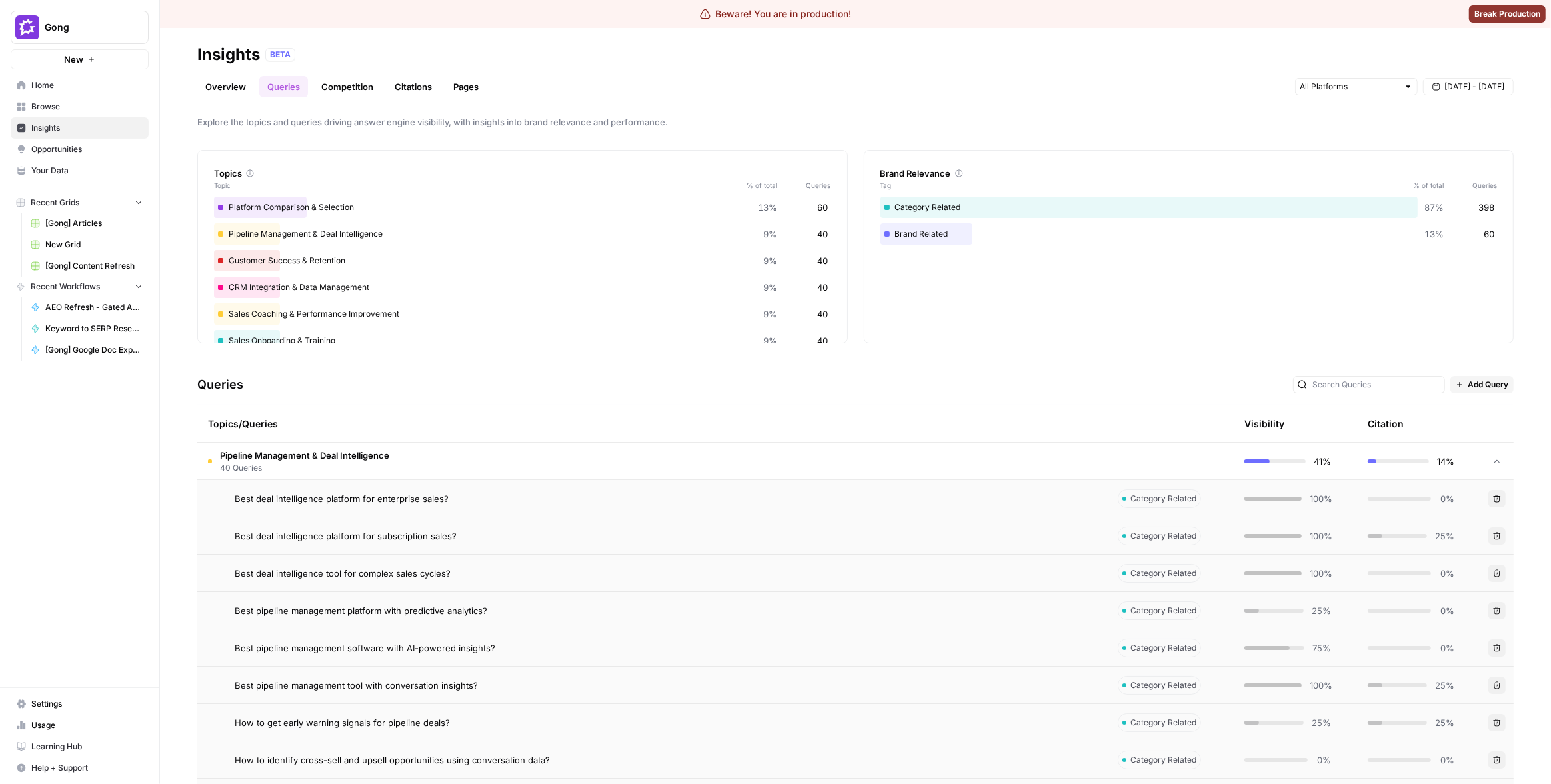
scroll to position [38, 0]
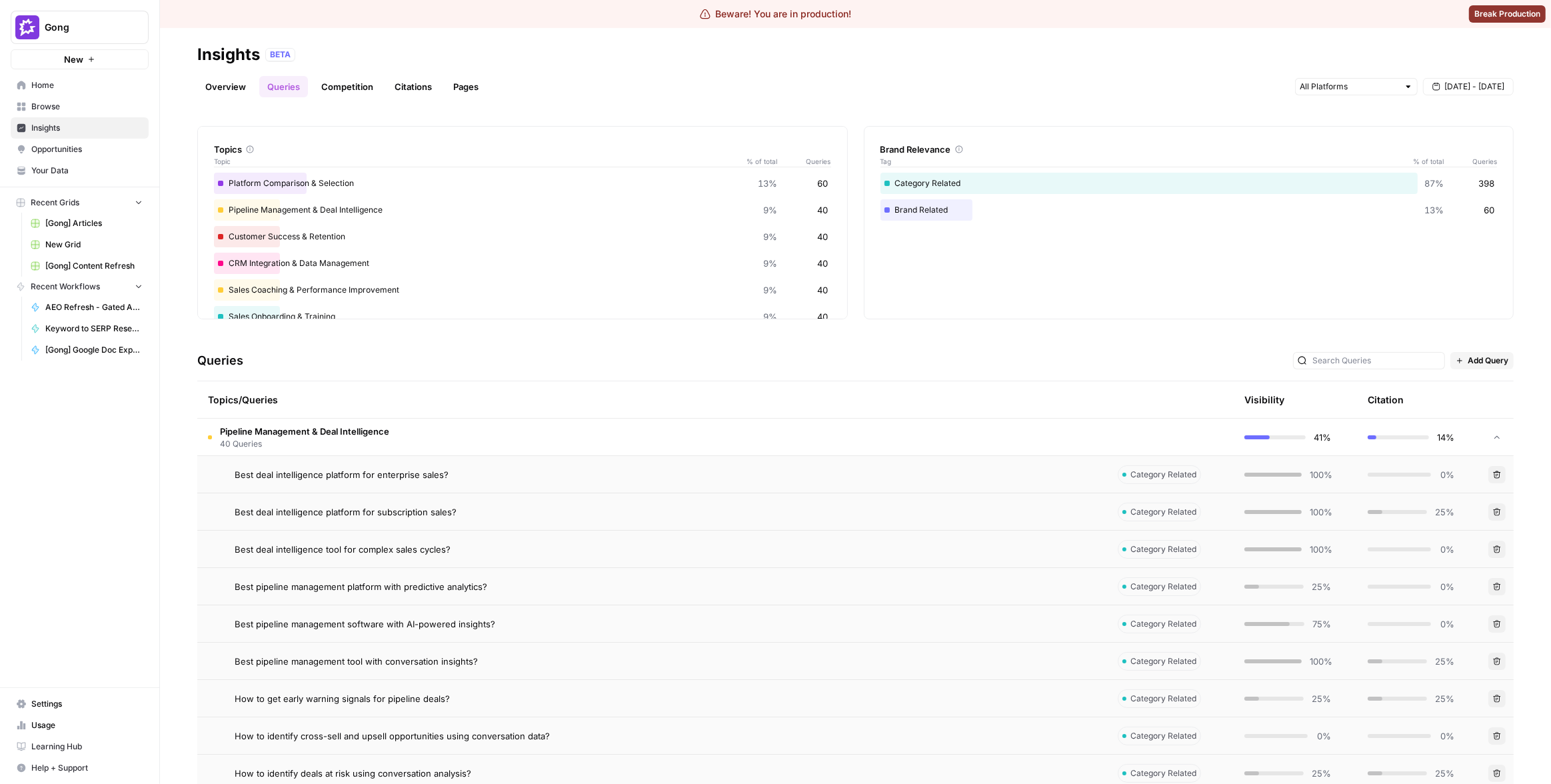
click at [851, 432] on td "Pipeline Management & Deal Intelligence 40 Queries" at bounding box center [652, 436] width 910 height 36
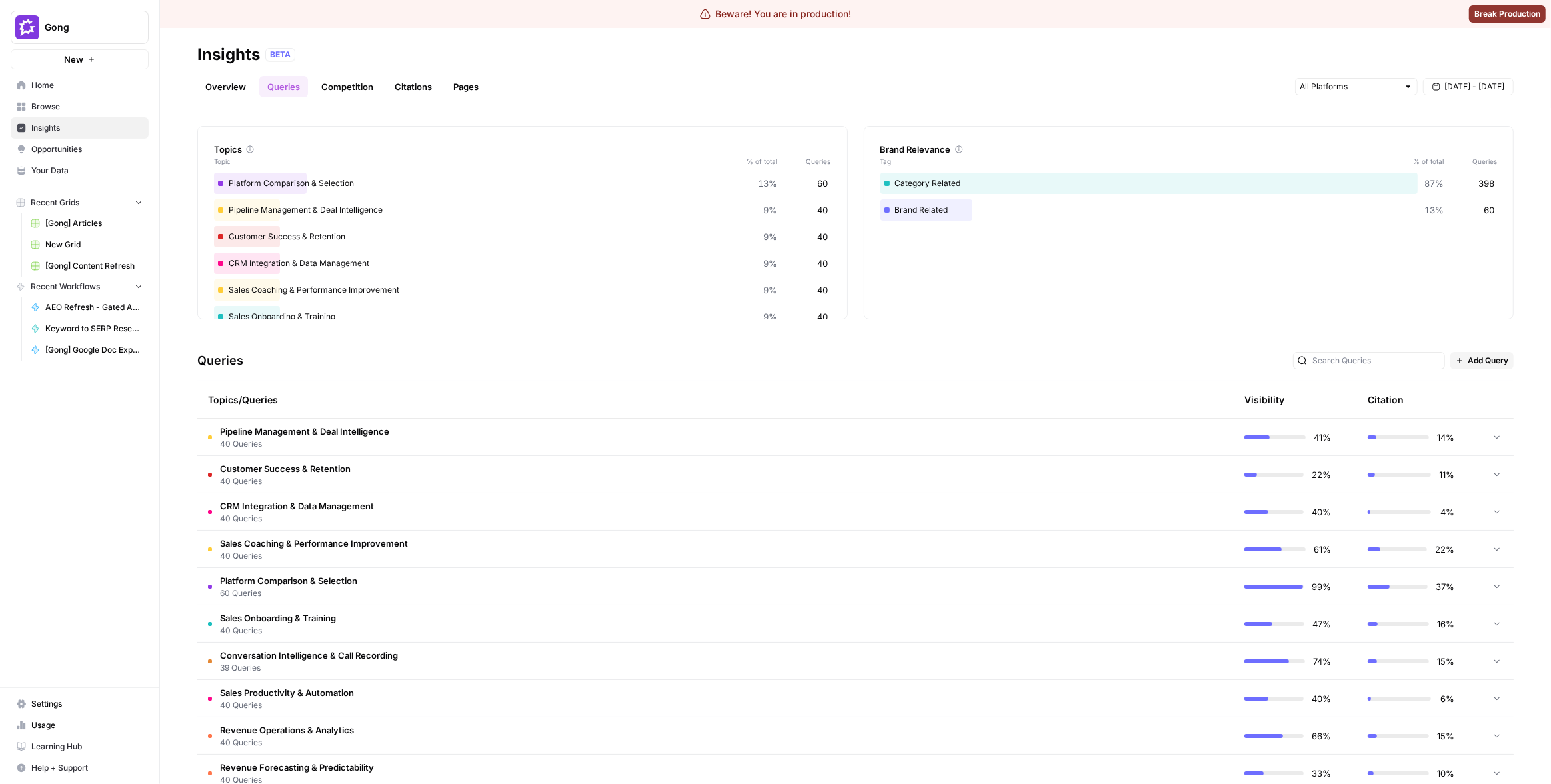
scroll to position [105, 0]
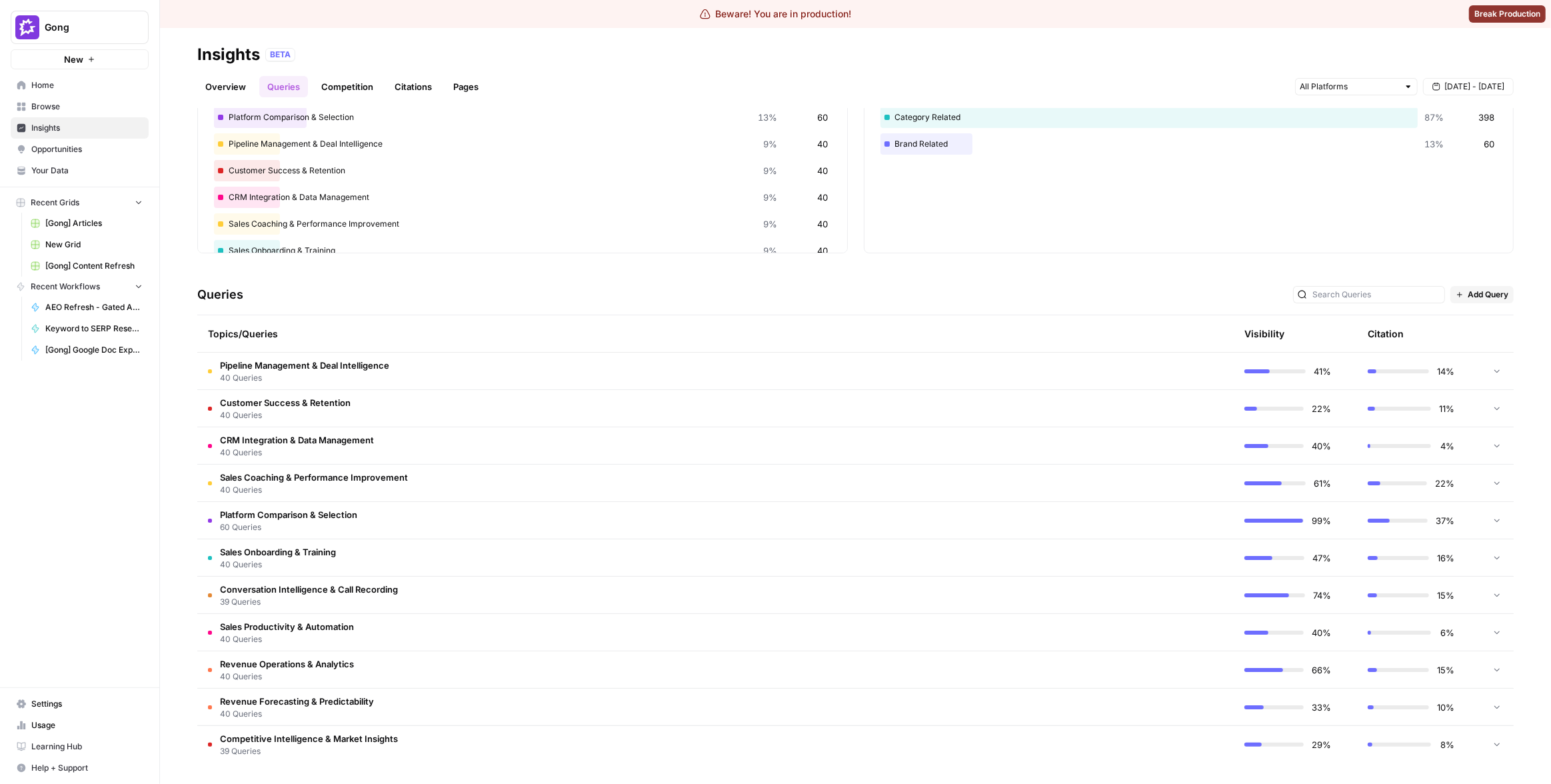
click at [774, 604] on td "Conversation Intelligence & Call Recording 39 Queries" at bounding box center [652, 595] width 910 height 36
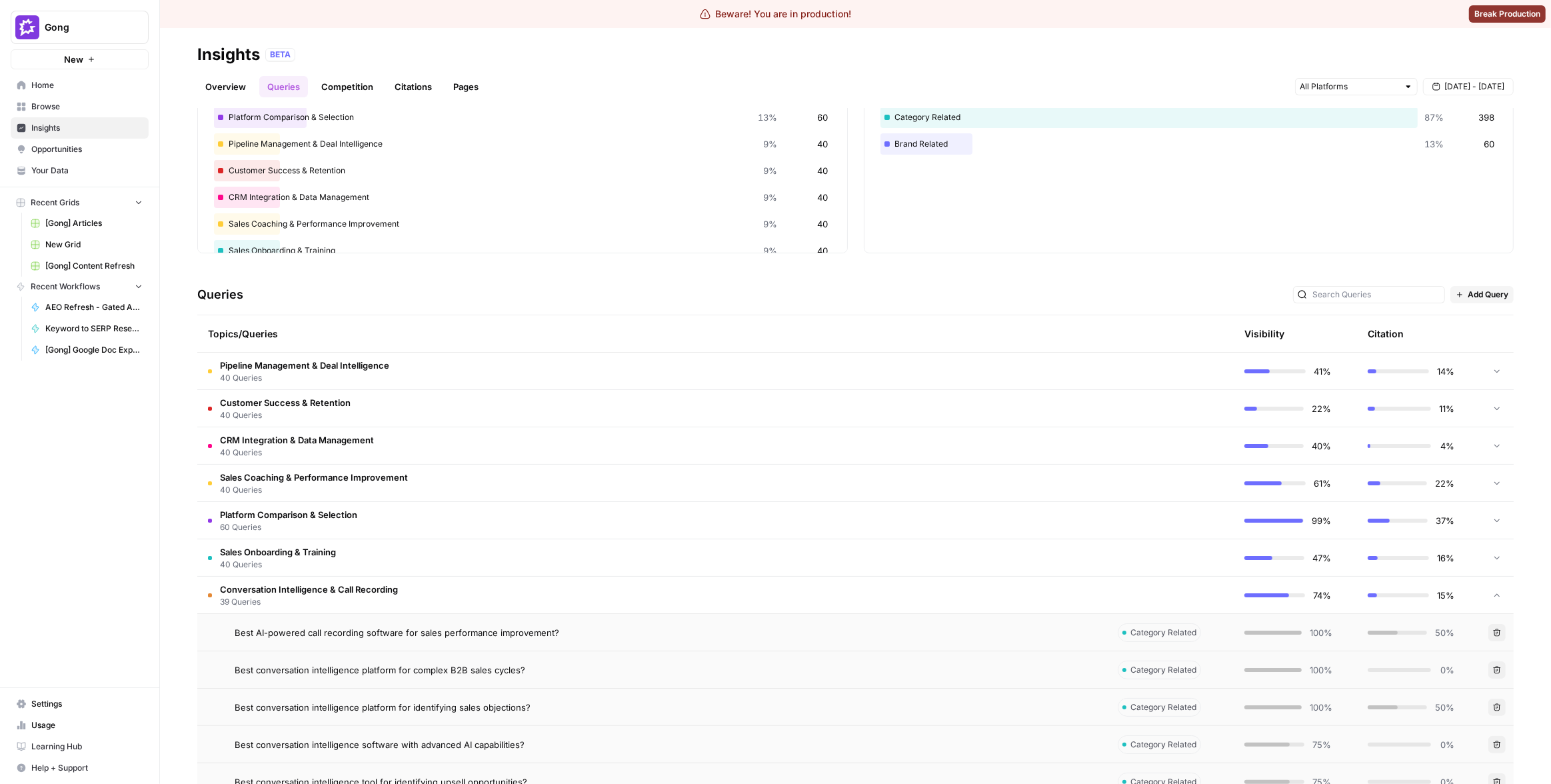
click at [776, 600] on td "Conversation Intelligence & Call Recording 39 Queries" at bounding box center [652, 595] width 910 height 36
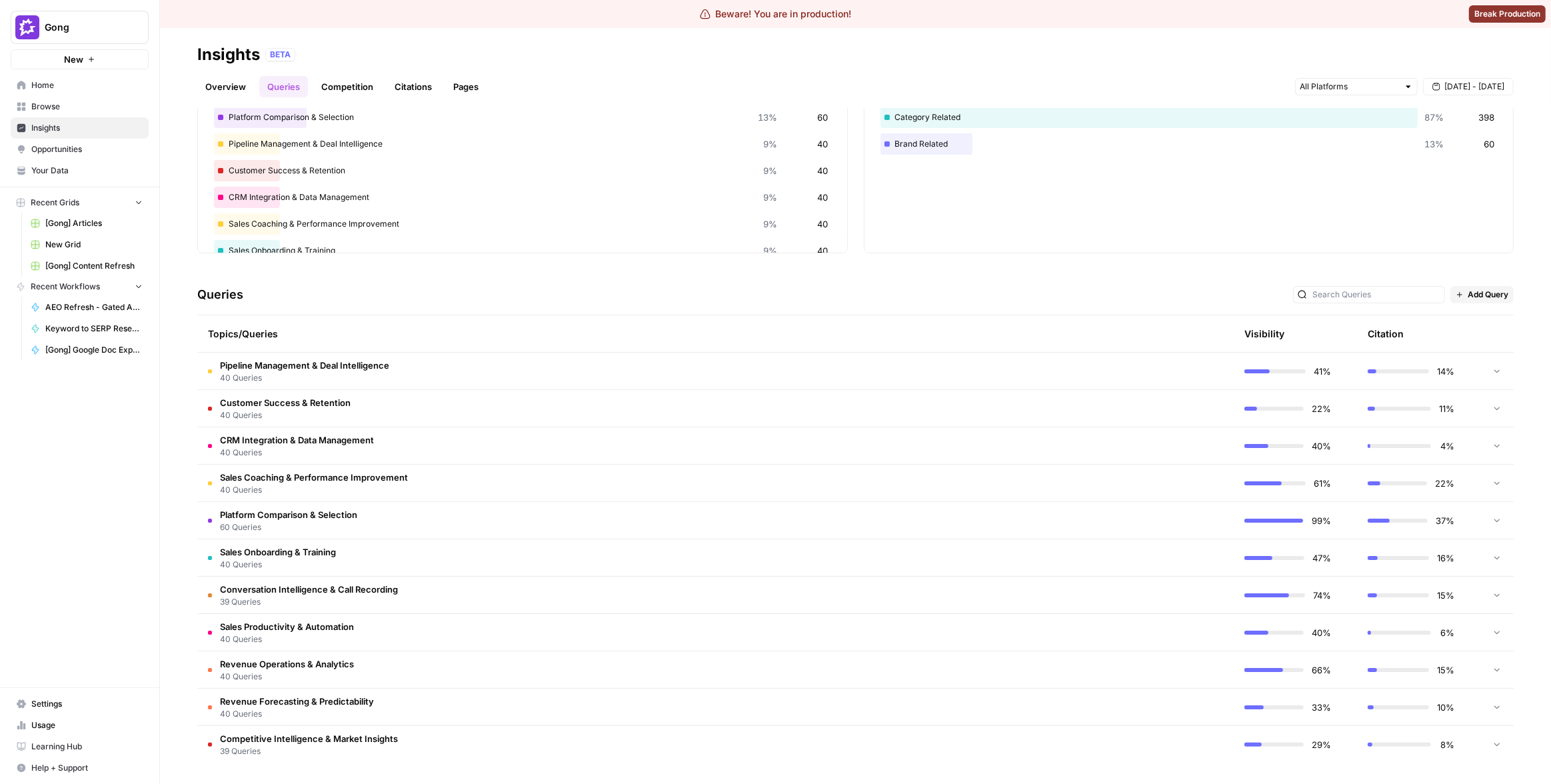
click at [103, 507] on div "Gong New Home Browse Insights Opportunities Your Data Recent Grids [Gong] Artic…" at bounding box center [79, 392] width 159 height 784
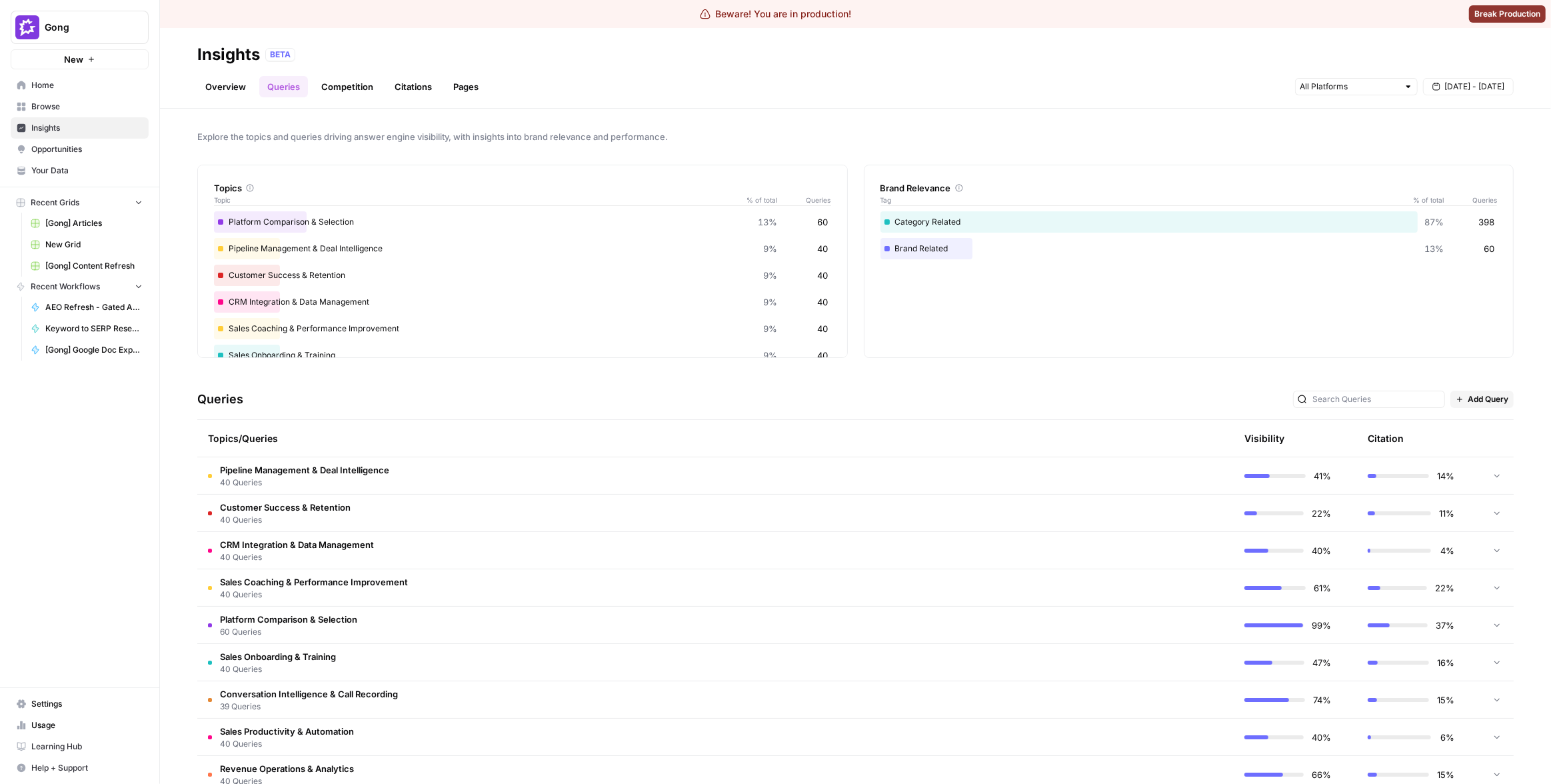
click at [737, 504] on td "Customer Success & Retention 40 Queries" at bounding box center [652, 513] width 910 height 36
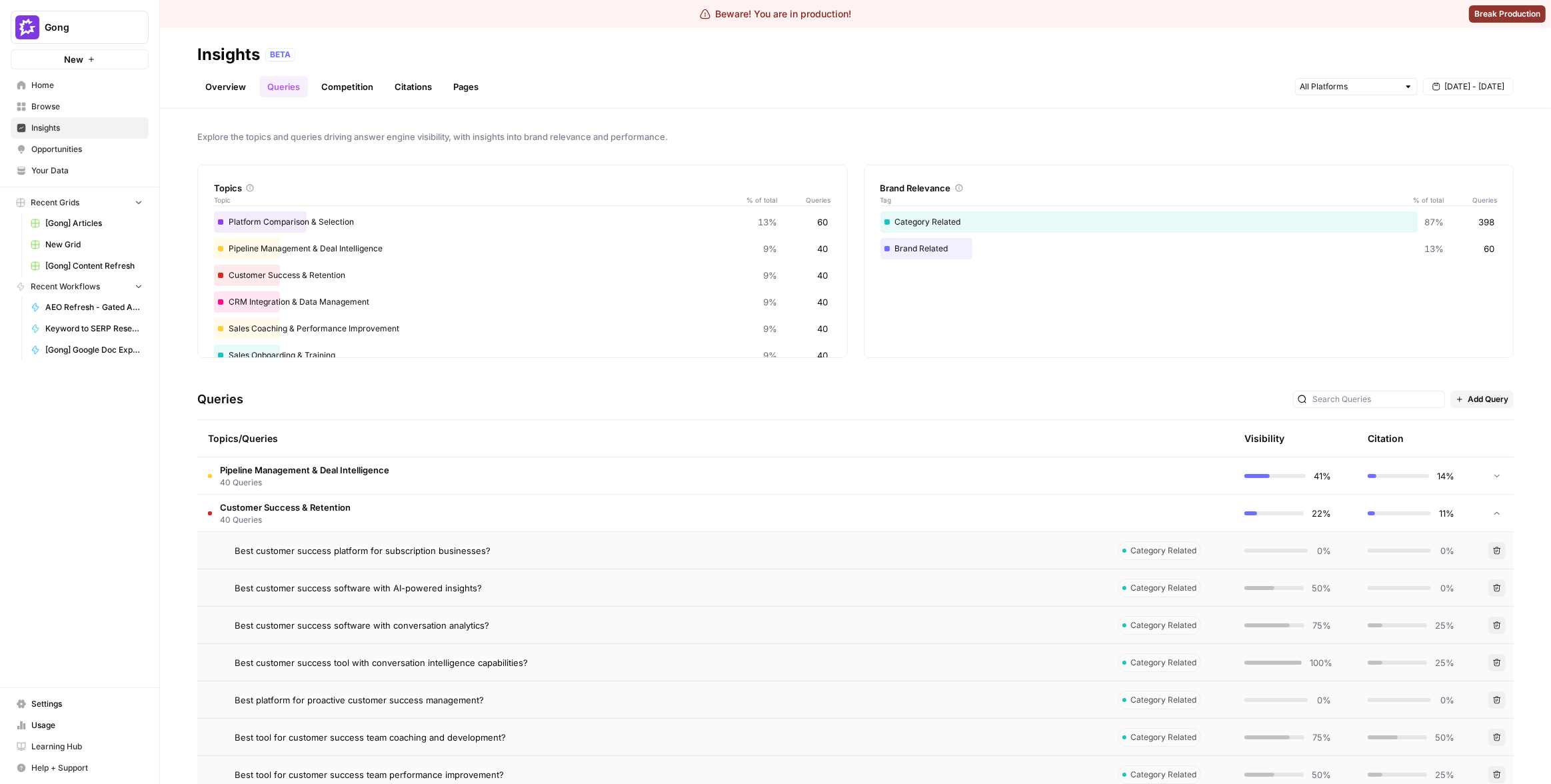
click at [743, 537] on td "Best customer success platform for subscription businesses?" at bounding box center [652, 550] width 910 height 36
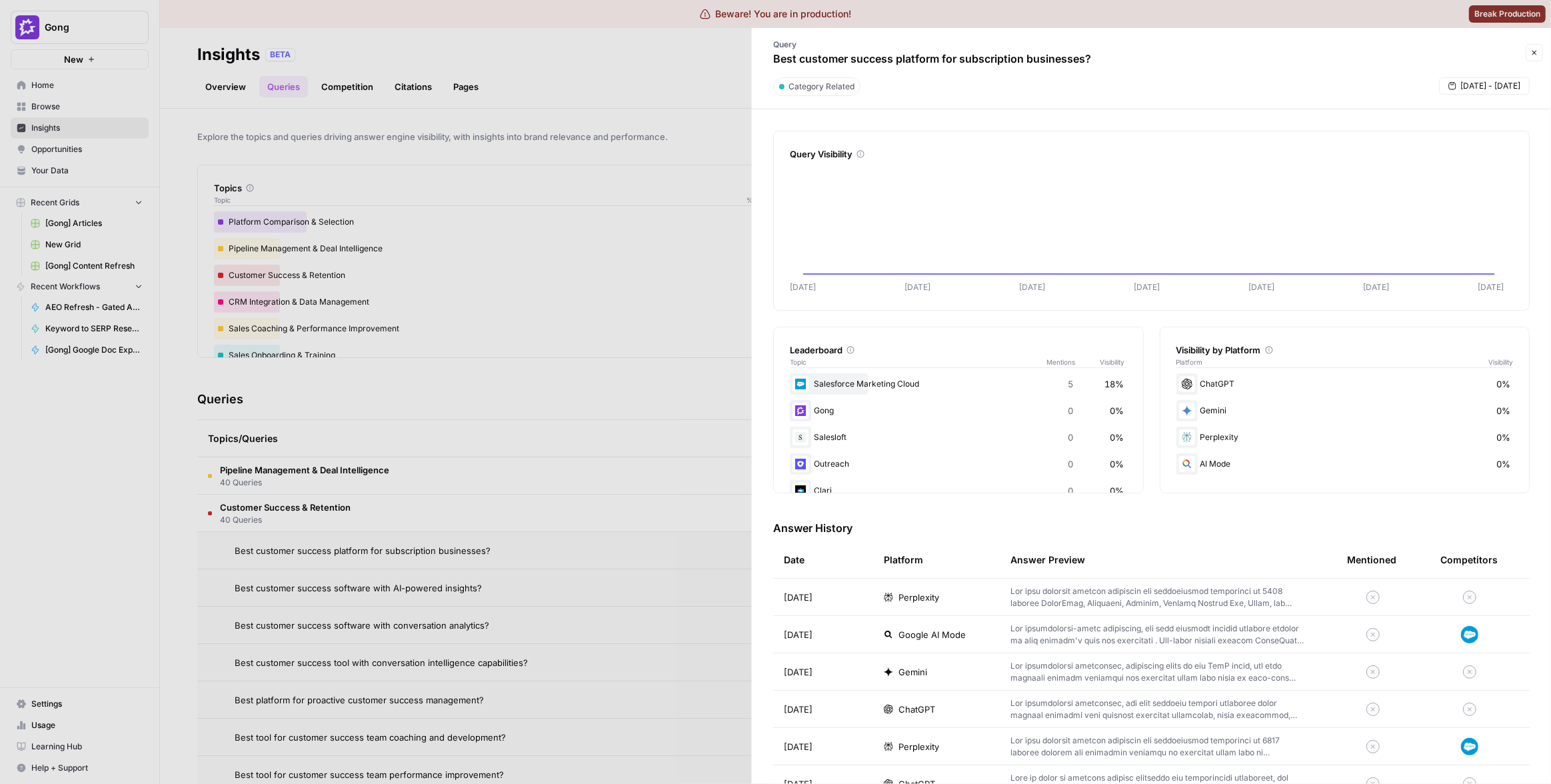
click at [630, 411] on div at bounding box center [776, 392] width 1551 height 784
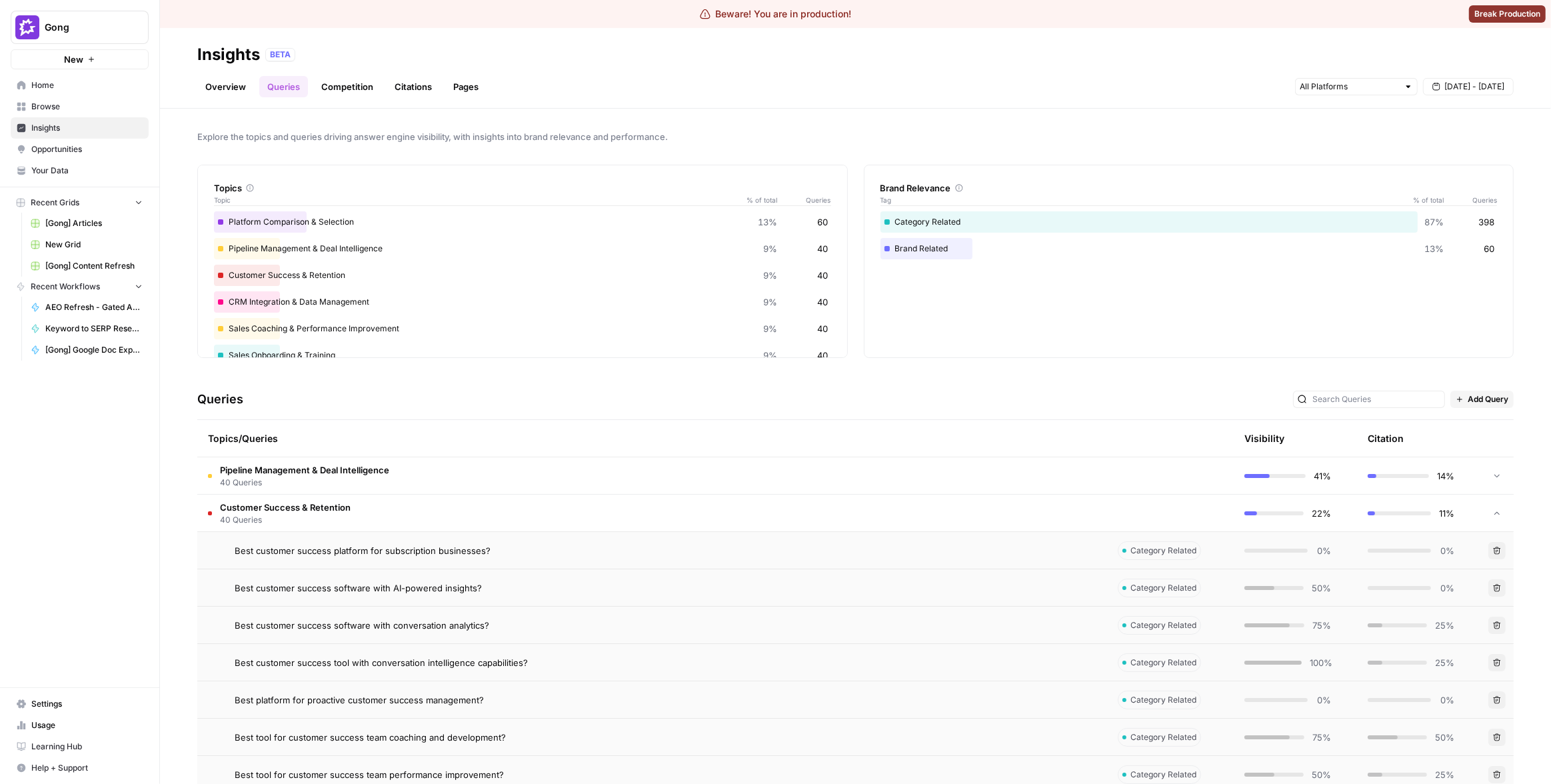
click at [630, 513] on td "Customer Success & Retention 40 Queries" at bounding box center [652, 513] width 910 height 36
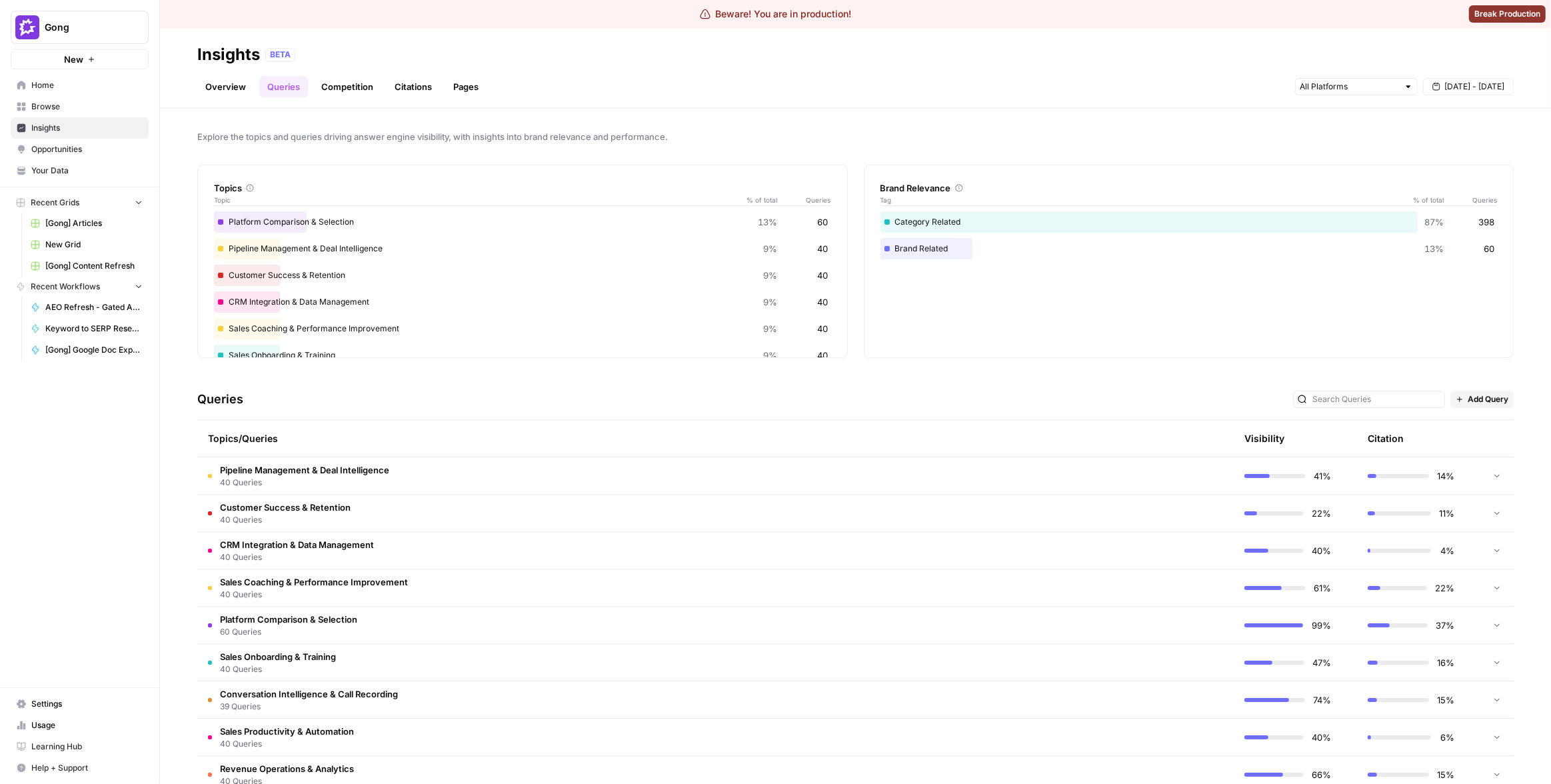
scroll to position [7, 0]
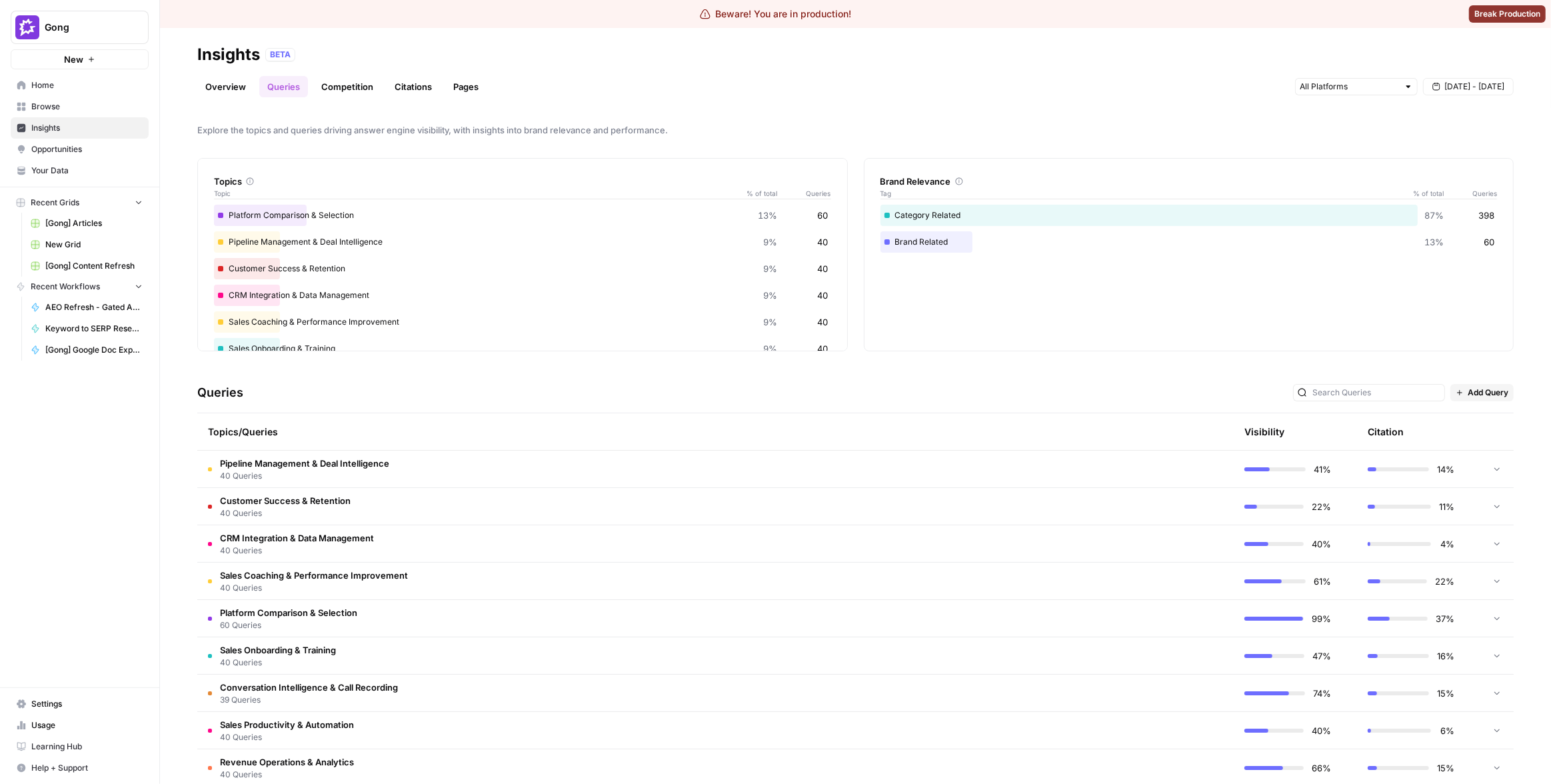
click at [886, 400] on div "Queries Add Query" at bounding box center [856, 392] width 1317 height 41
click at [1341, 96] on div "[DATE] - [DATE]" at bounding box center [1404, 87] width 219 height 21
click at [1343, 90] on input "text" at bounding box center [1349, 87] width 98 height 13
click at [1342, 132] on span "ChatGPT" at bounding box center [1355, 135] width 68 height 13
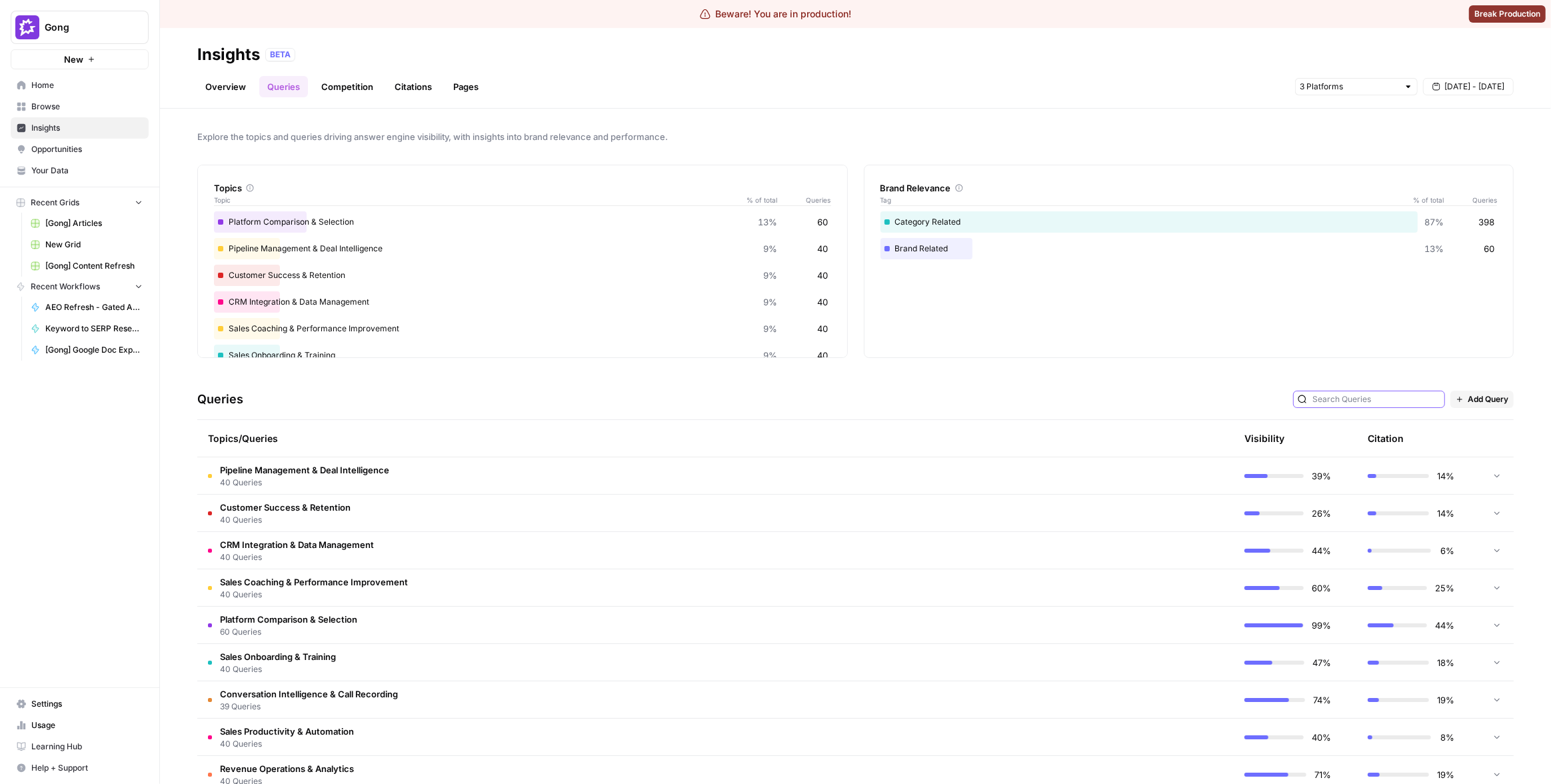
click at [1379, 401] on input "text" at bounding box center [1376, 399] width 128 height 13
click at [1219, 385] on div "Queries Add Query" at bounding box center [856, 399] width 1317 height 41
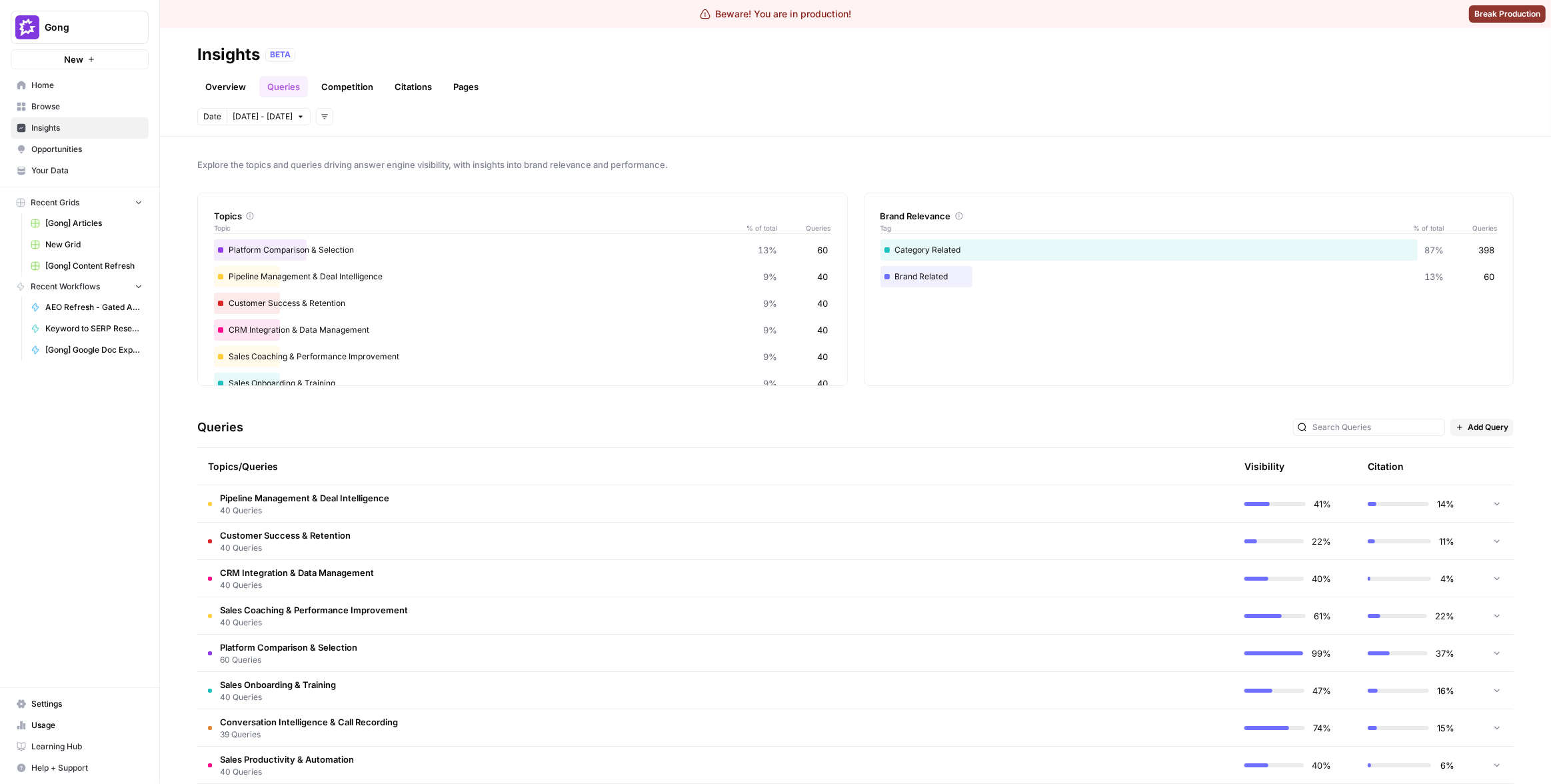
click at [1176, 78] on div "Overview Queries Competition Citations Pages" at bounding box center [856, 81] width 1317 height 32
click at [321, 115] on icon "button" at bounding box center [324, 117] width 7 height 5
click at [343, 147] on span "Platform" at bounding box center [339, 145] width 34 height 13
click at [401, 138] on div "Explore the topics and queries driving answer engine visibility, with insights …" at bounding box center [856, 460] width 1392 height 647
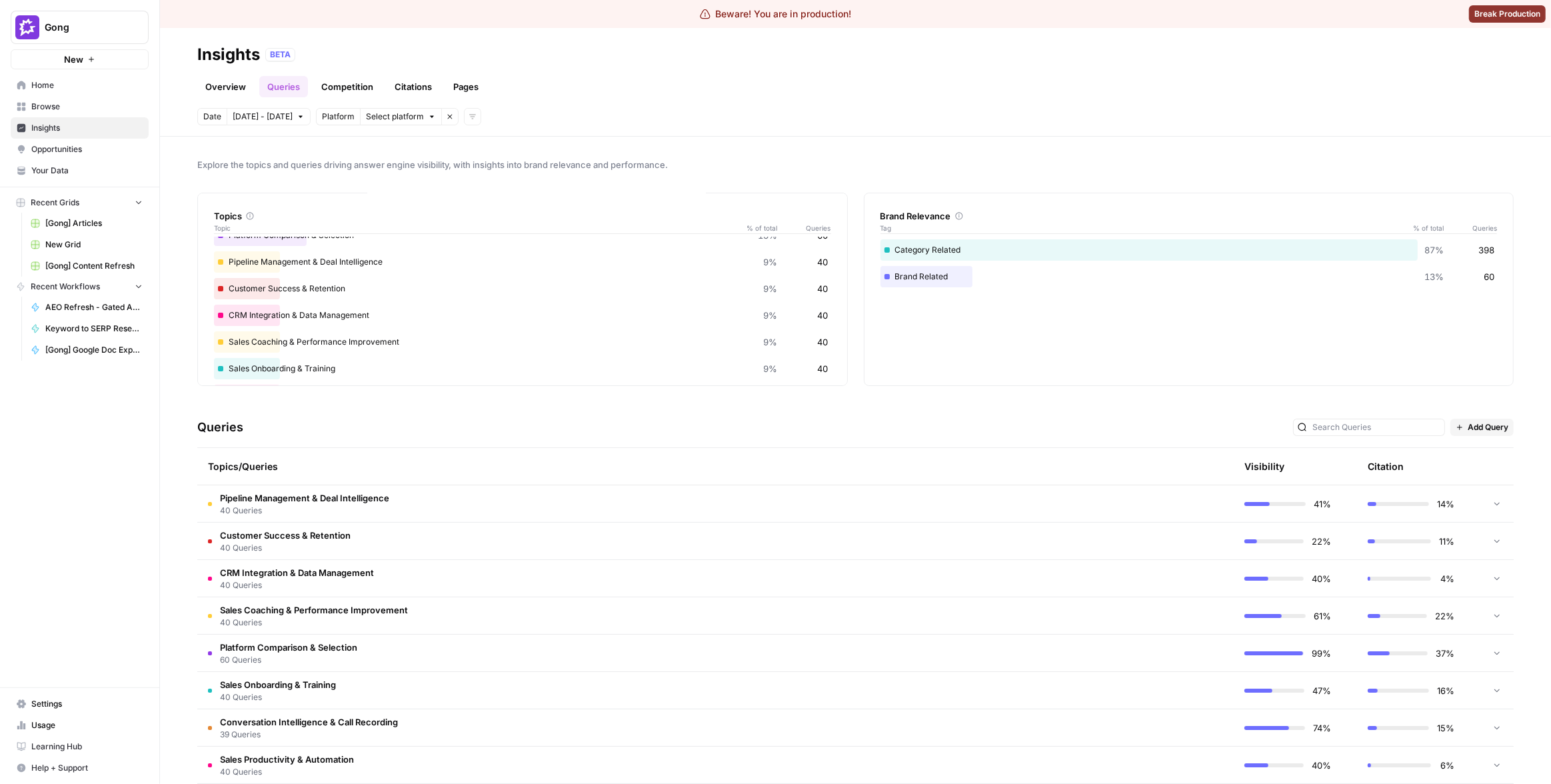
click at [446, 113] on icon "button" at bounding box center [450, 117] width 8 height 8
click at [286, 85] on link "Queries" at bounding box center [284, 87] width 49 height 21
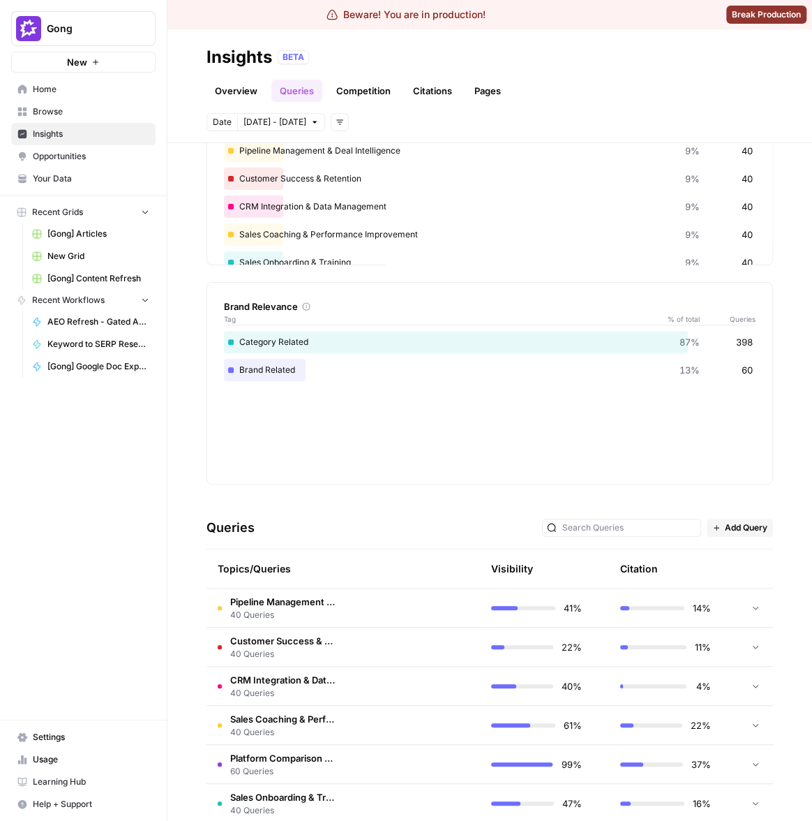
scroll to position [317, 0]
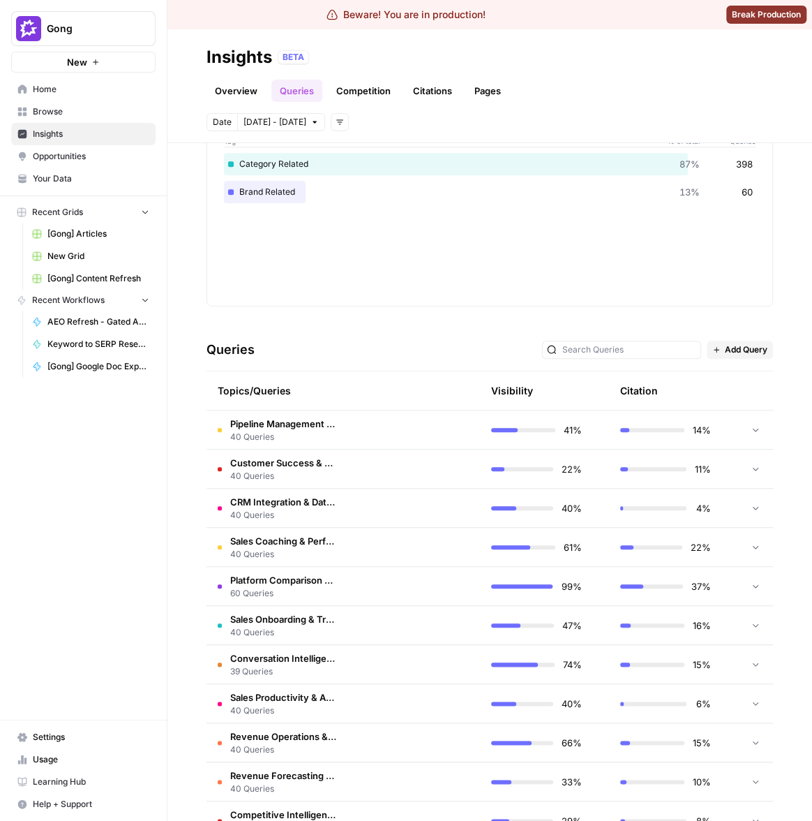
click at [712, 68] on div "Insights BETA" at bounding box center [490, 57] width 567 height 22
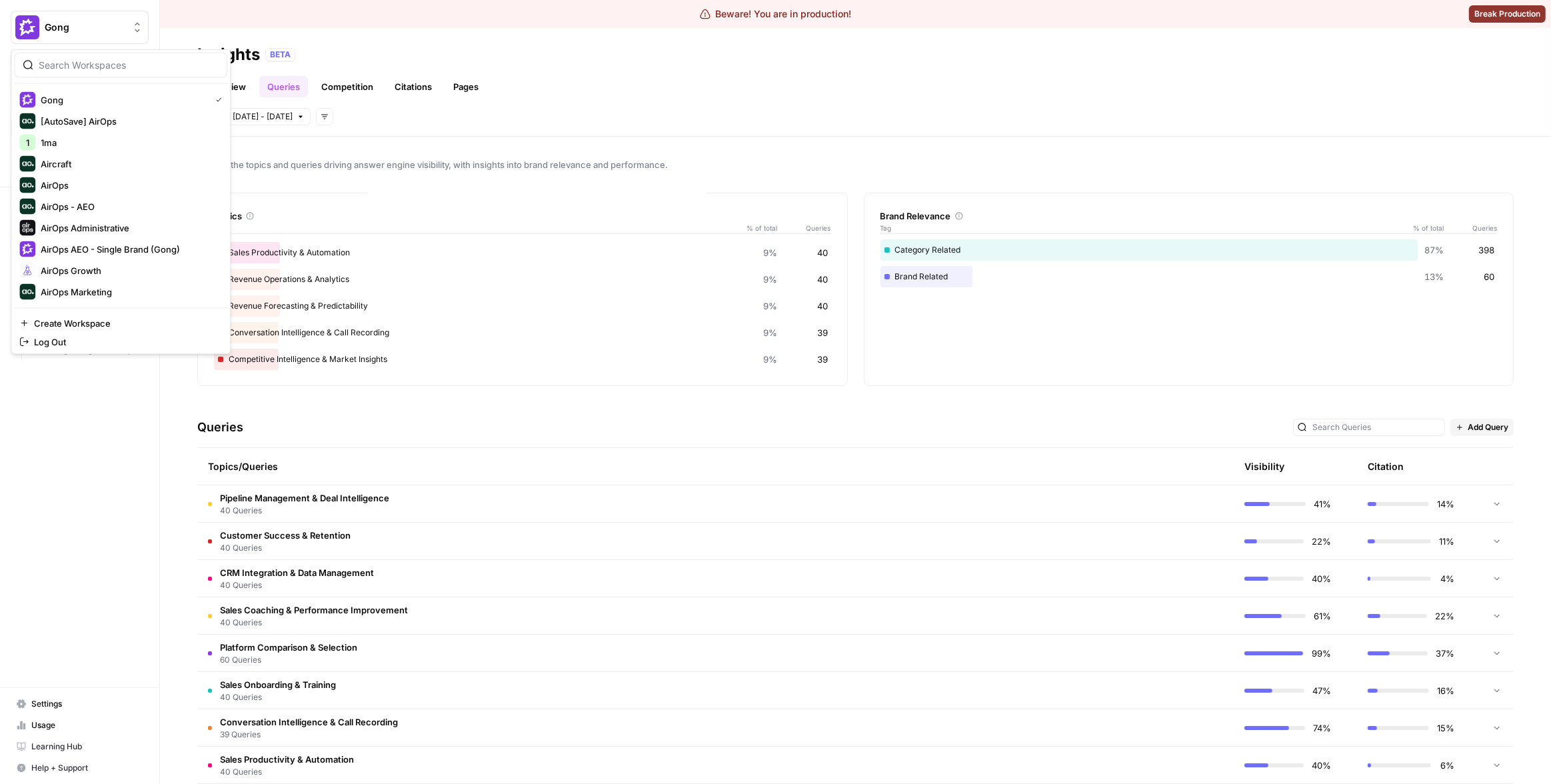
click at [74, 23] on span "Gong" at bounding box center [85, 28] width 80 height 13
click at [74, 267] on span "Synthesia" at bounding box center [129, 271] width 176 height 13
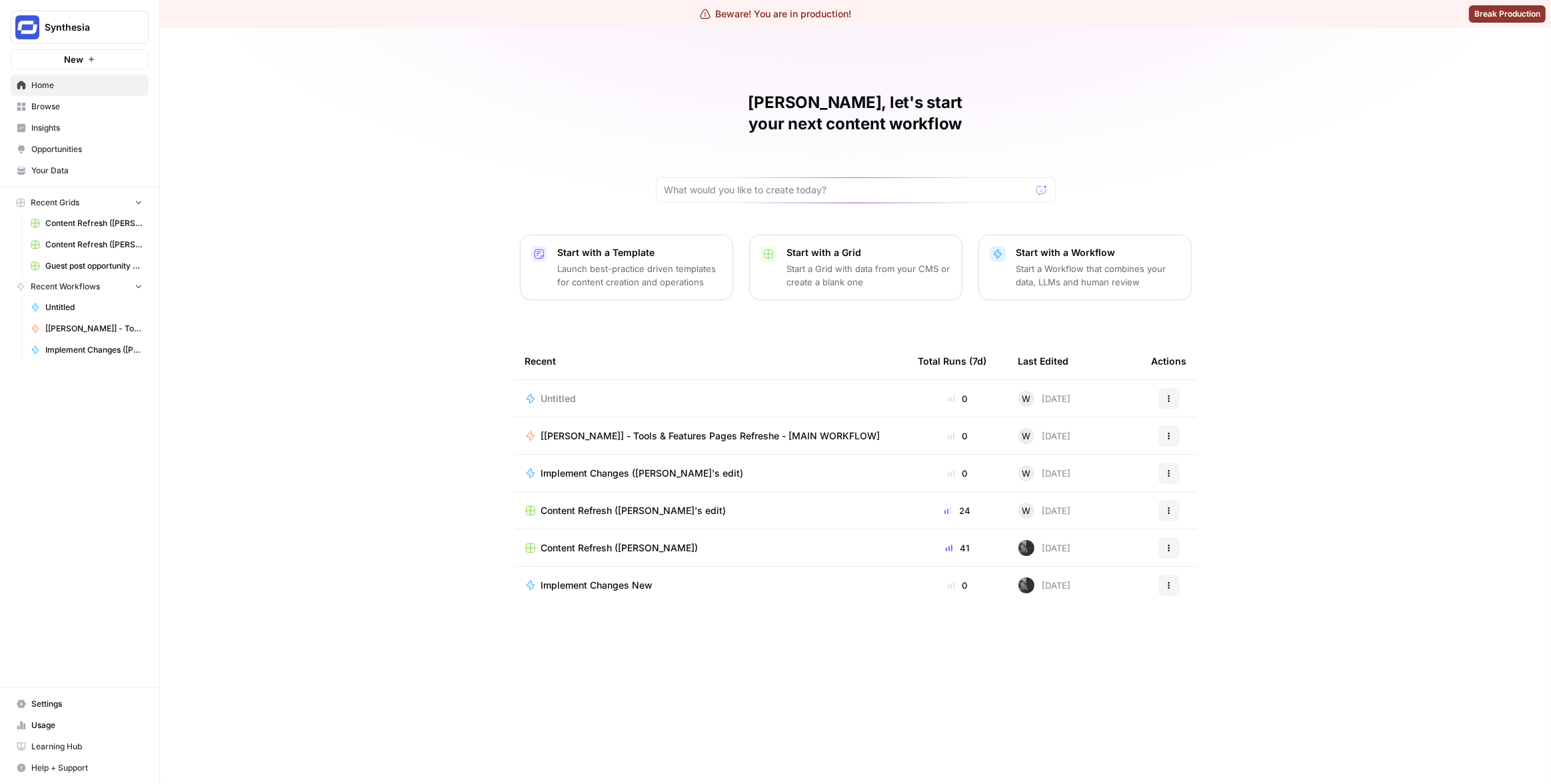
click at [24, 125] on icon at bounding box center [21, 128] width 9 height 9
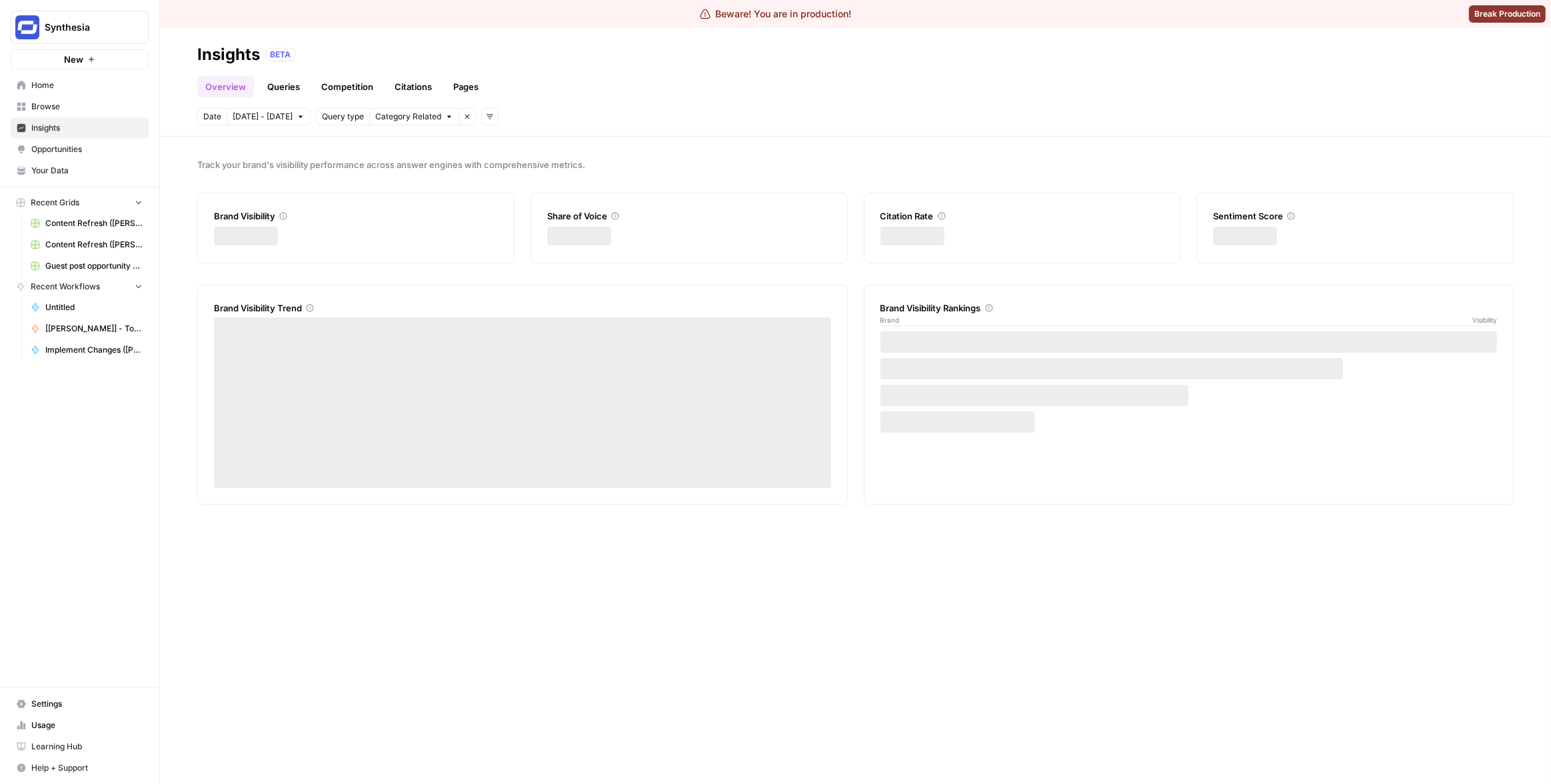
click at [289, 86] on link "Queries" at bounding box center [284, 87] width 49 height 21
